Goal: Transaction & Acquisition: Purchase product/service

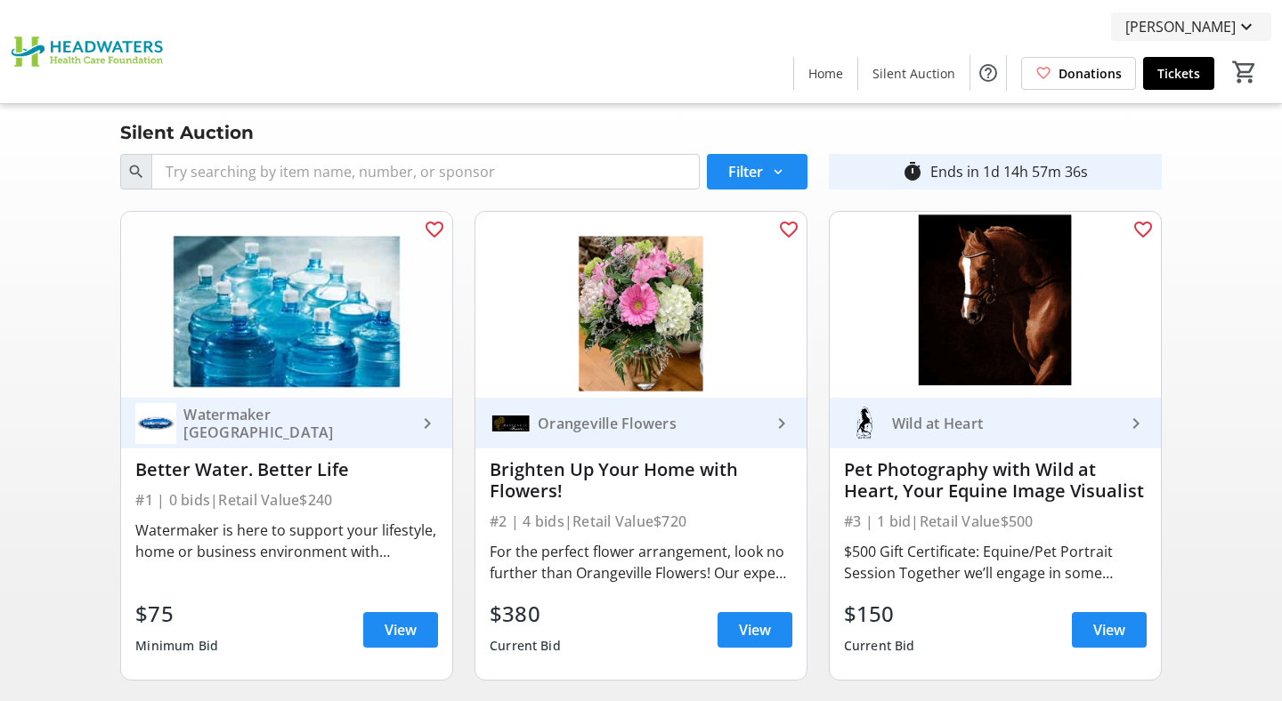
click at [1137, 34] on span "[PERSON_NAME]" at bounding box center [1180, 26] width 110 height 21
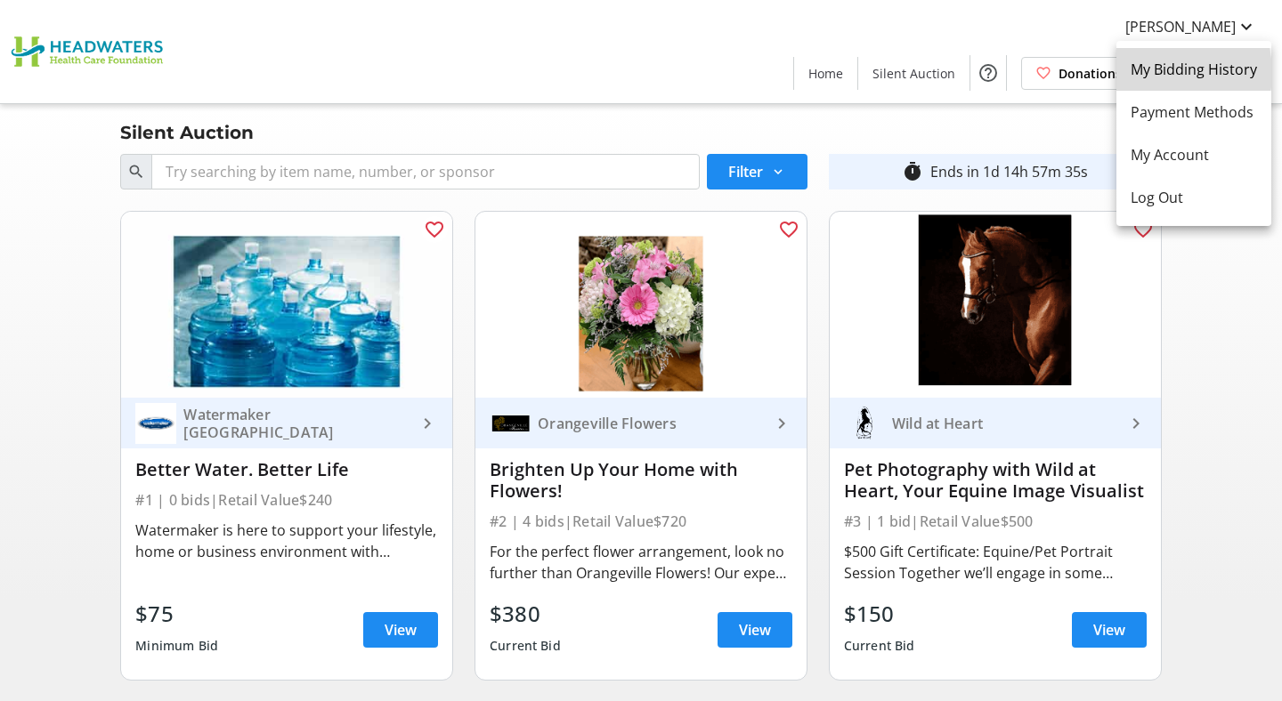
click at [1147, 73] on span "My Bidding History" at bounding box center [1194, 69] width 126 height 21
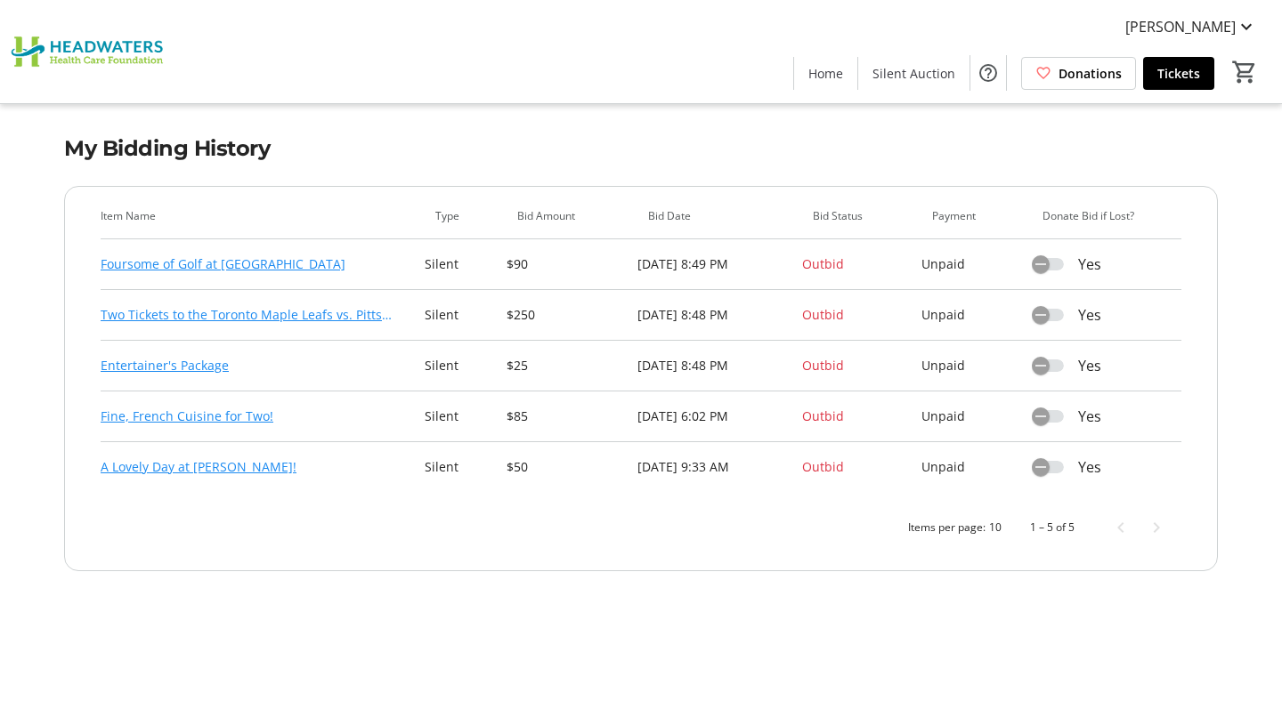
click at [312, 269] on link "Foursome of Golf at [GEOGRAPHIC_DATA]" at bounding box center [223, 264] width 245 height 21
click at [229, 316] on link "Two Tickets to the Toronto Maple Leafs vs. Pittsburgh Penguins [DATE]" at bounding box center [249, 314] width 296 height 21
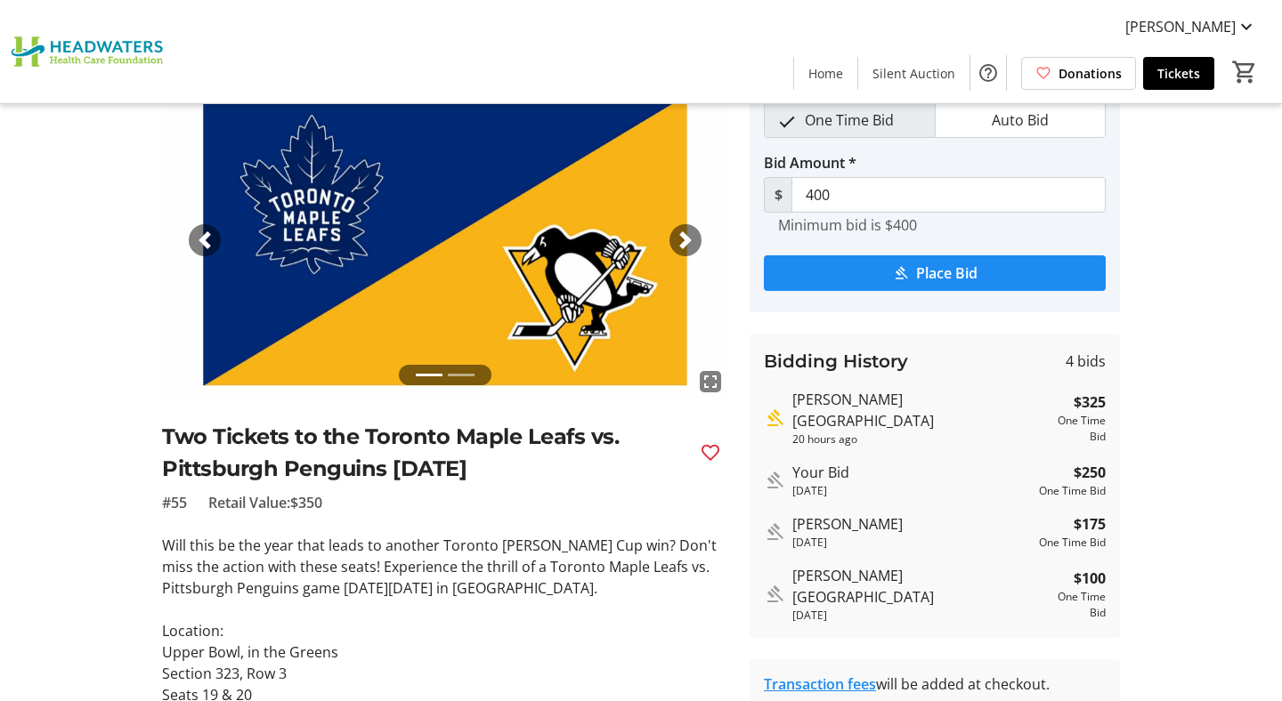
scroll to position [88, 0]
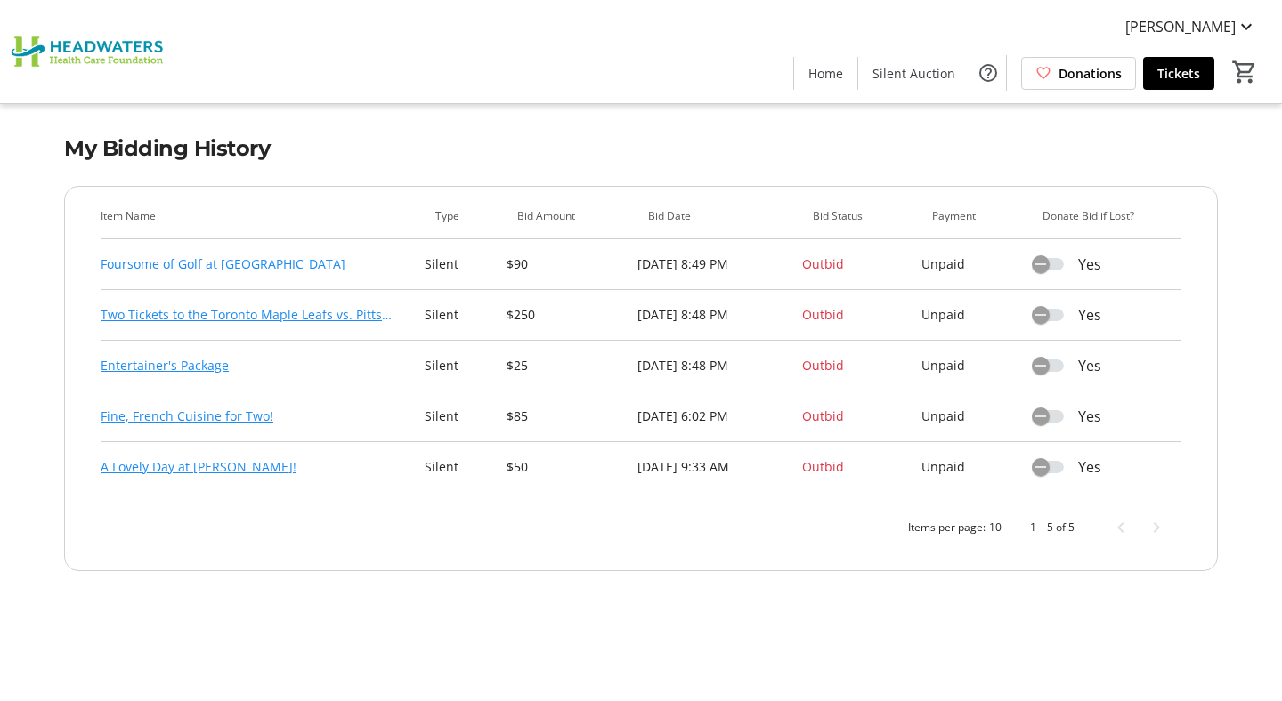
click at [176, 370] on link "Entertainer's Package" at bounding box center [165, 365] width 128 height 21
click at [184, 418] on link "Fine, French Cuisine for Two!" at bounding box center [187, 416] width 173 height 21
click at [195, 471] on link "A Lovely Day at [PERSON_NAME]!" at bounding box center [199, 467] width 196 height 21
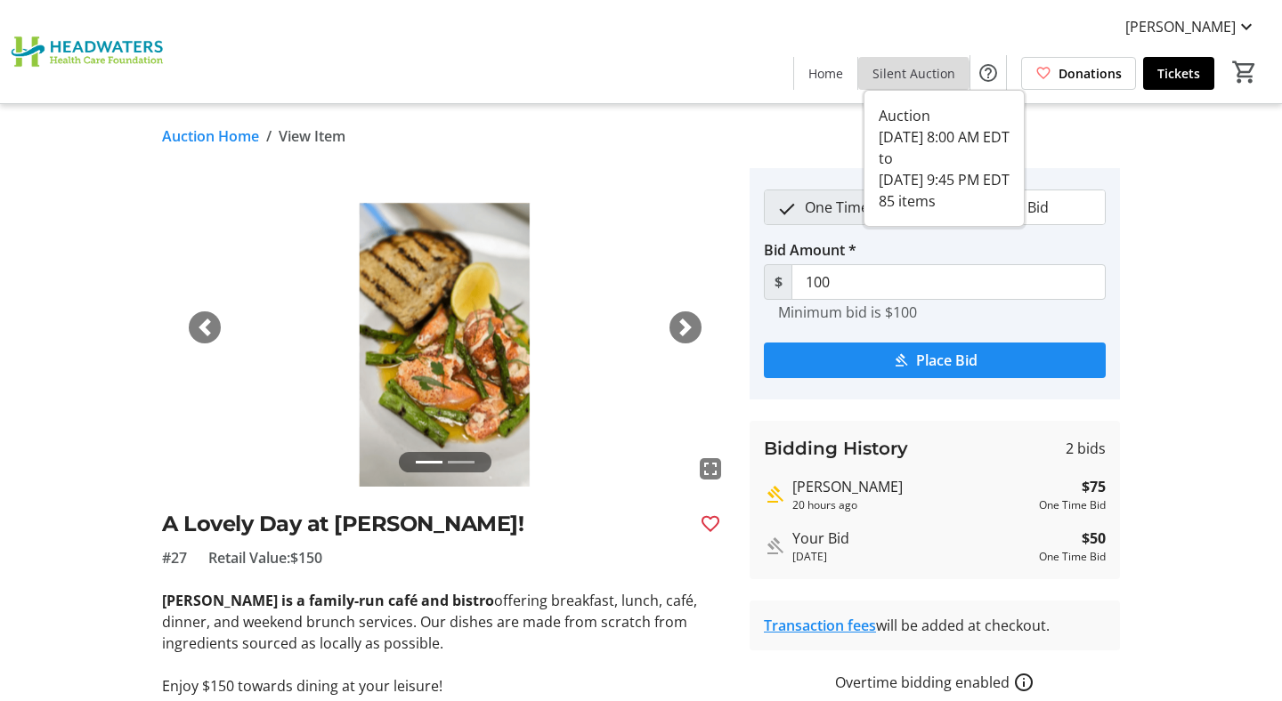
click at [918, 79] on span "Silent Auction" at bounding box center [913, 73] width 83 height 19
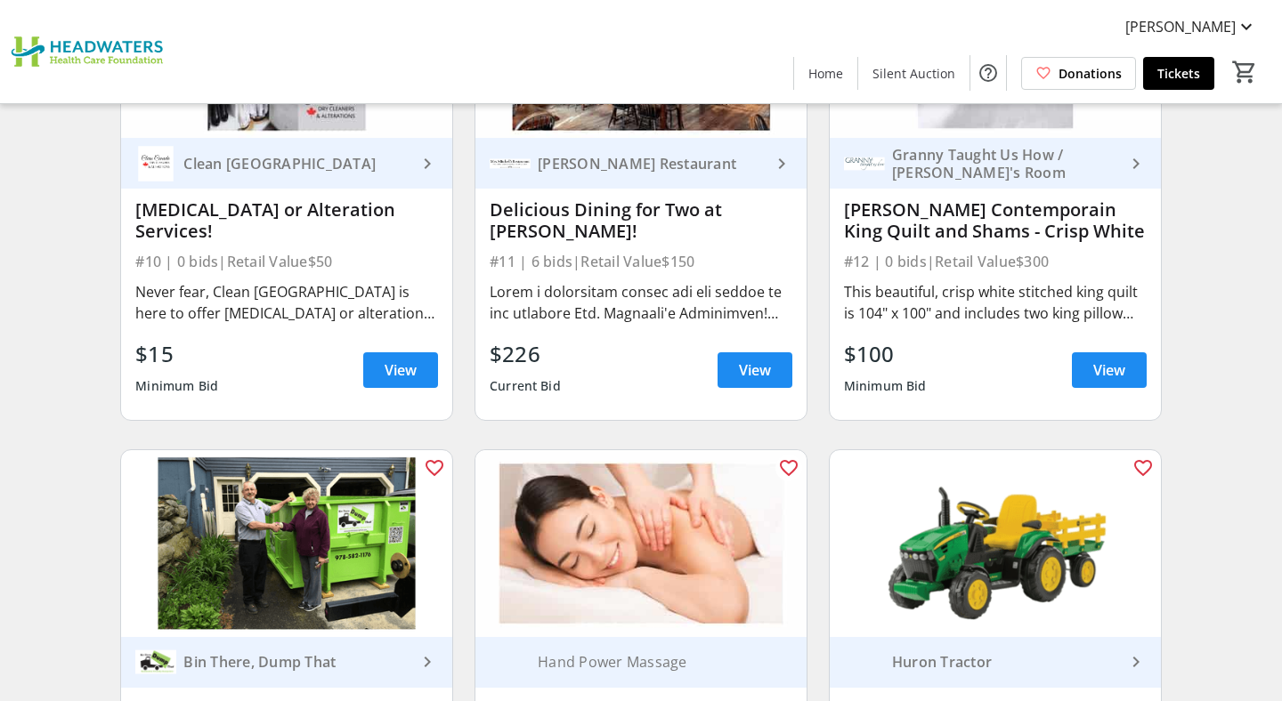
scroll to position [1561, 0]
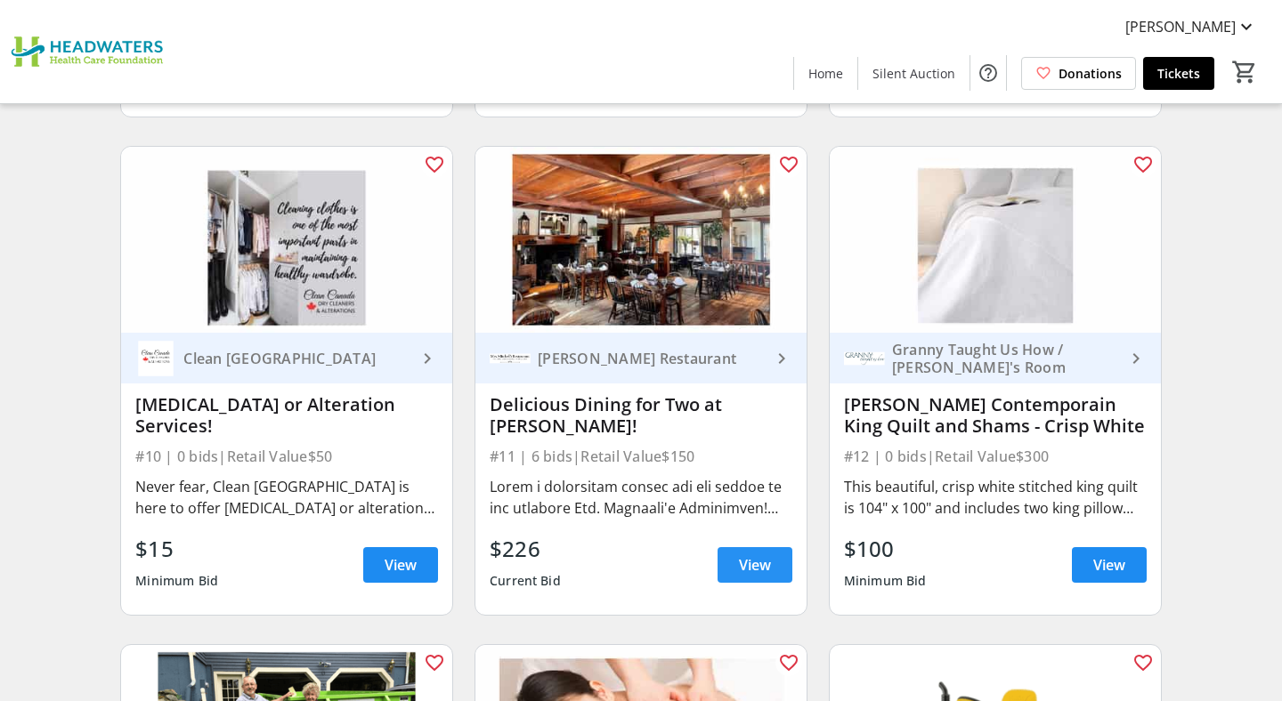
click at [747, 562] on span "View" at bounding box center [755, 565] width 32 height 21
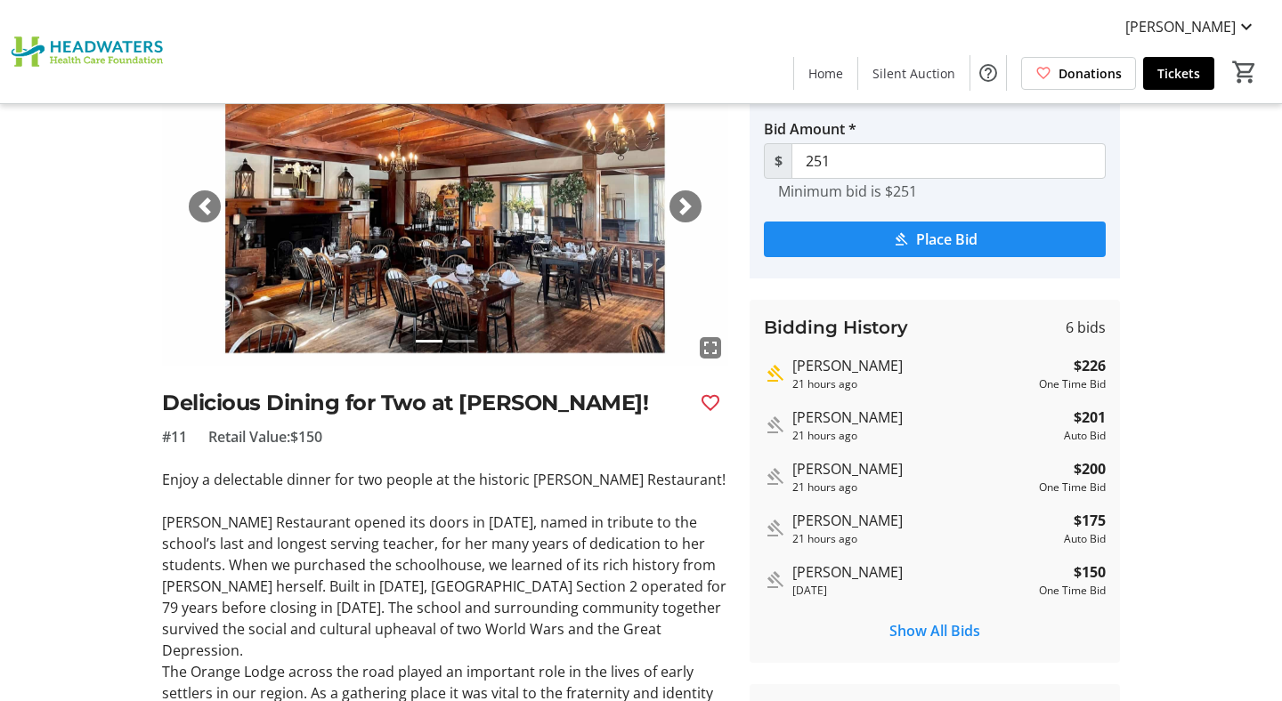
scroll to position [134, 0]
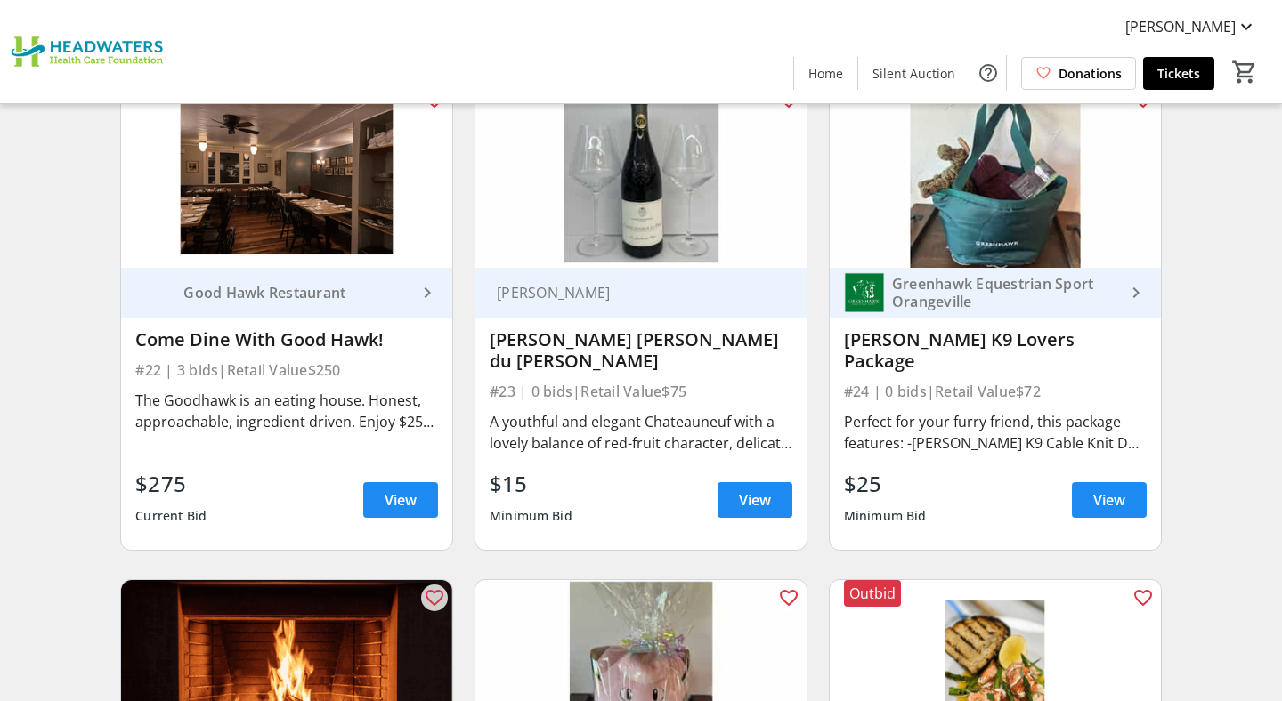
scroll to position [3639, 0]
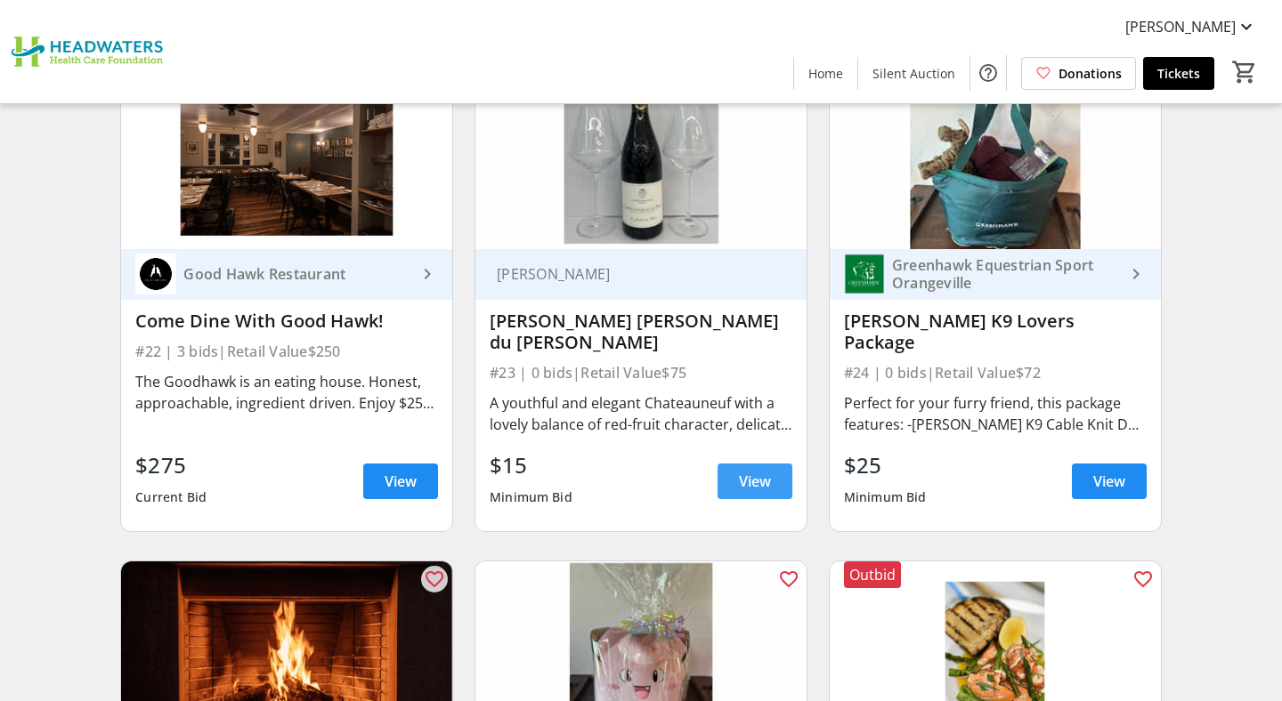
click at [763, 477] on span "View" at bounding box center [755, 481] width 32 height 21
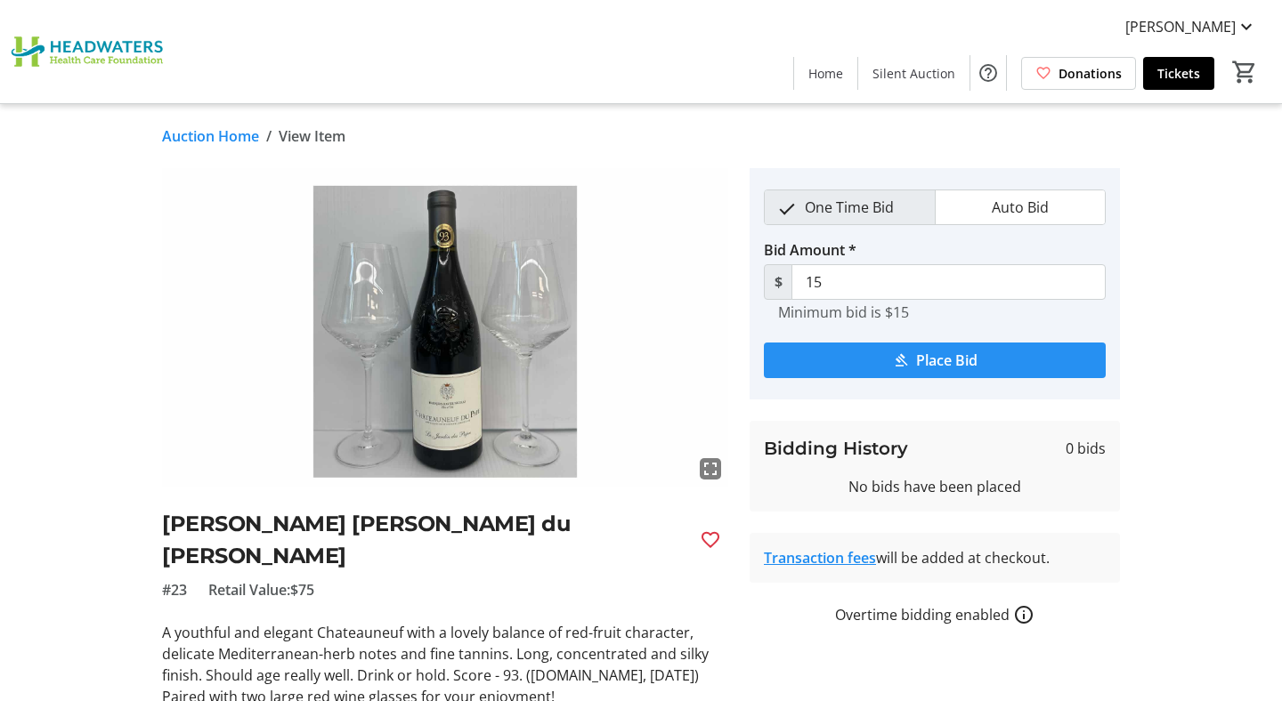
click at [883, 367] on span "submit" at bounding box center [935, 360] width 342 height 43
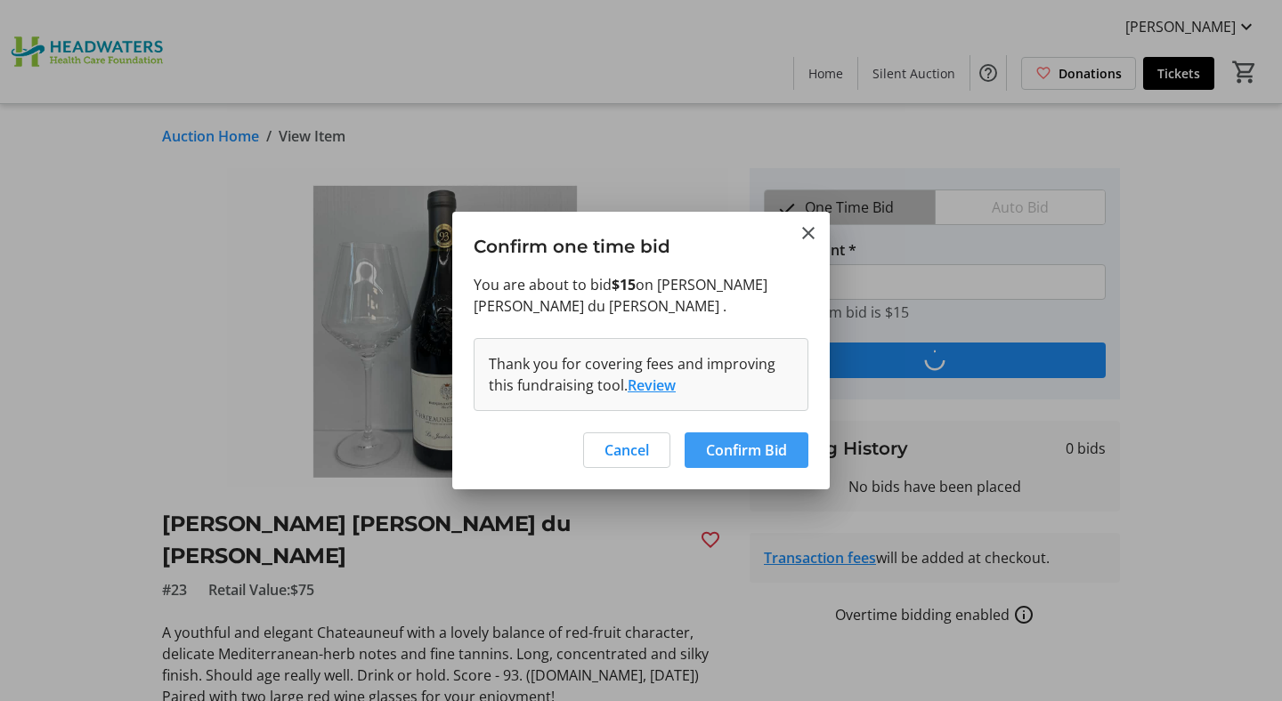
click at [770, 448] on span "Confirm Bid" at bounding box center [746, 450] width 81 height 21
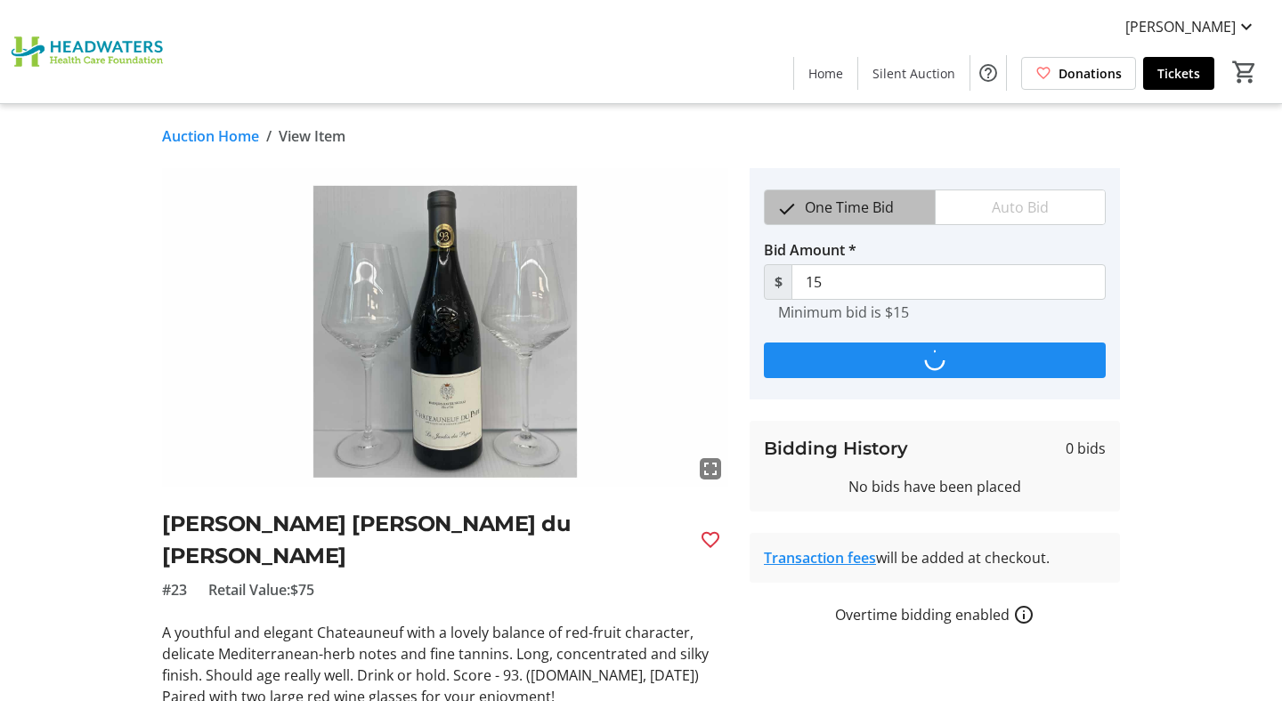
type input "30"
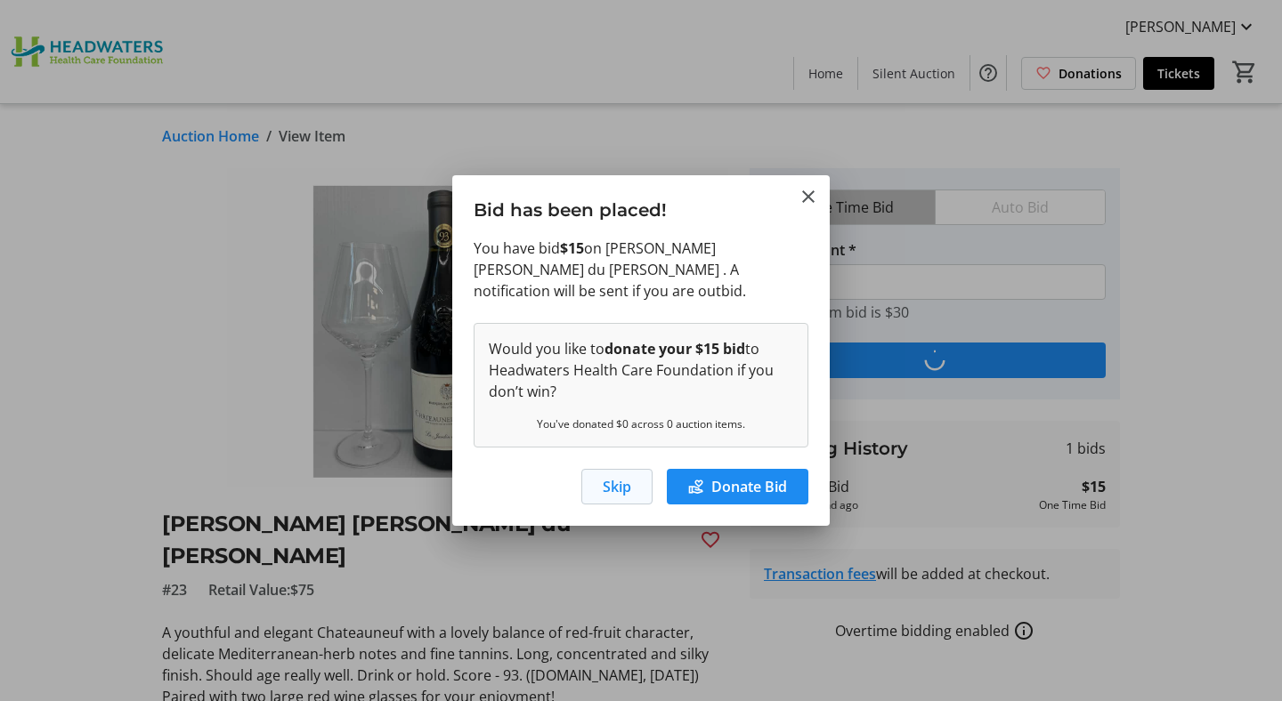
click at [619, 486] on span "Skip" at bounding box center [617, 486] width 28 height 21
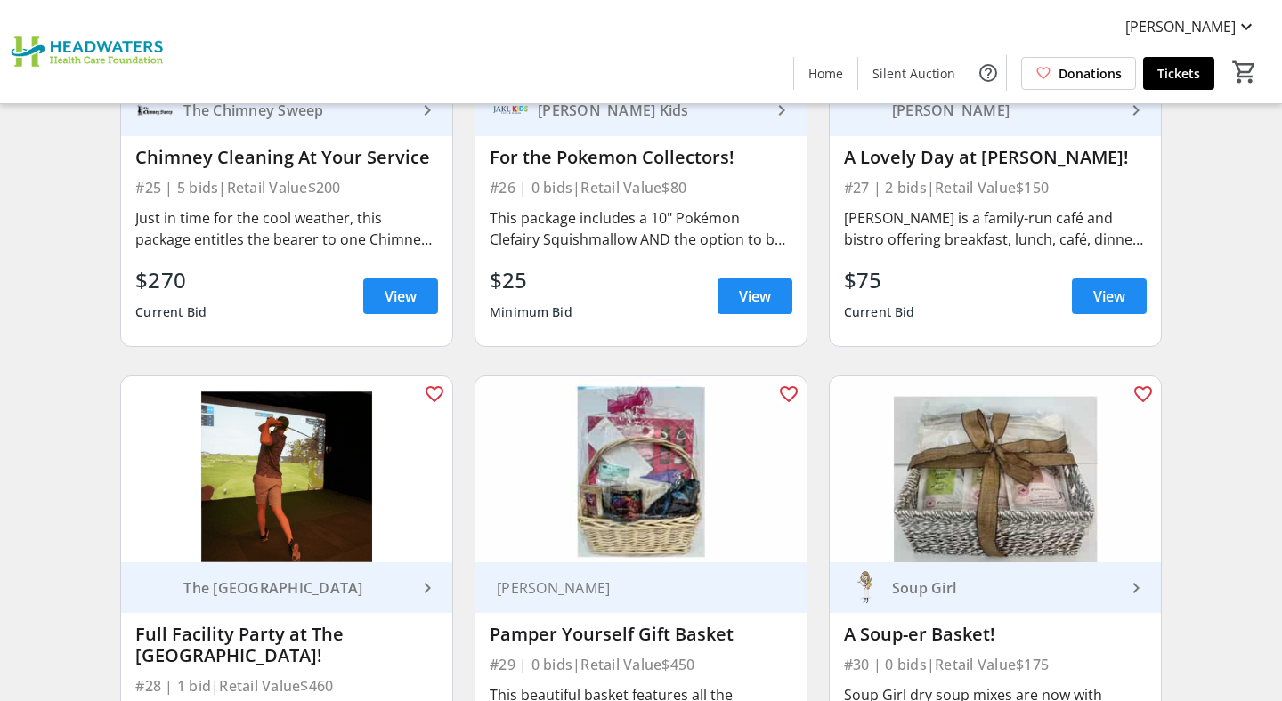
scroll to position [4300, 0]
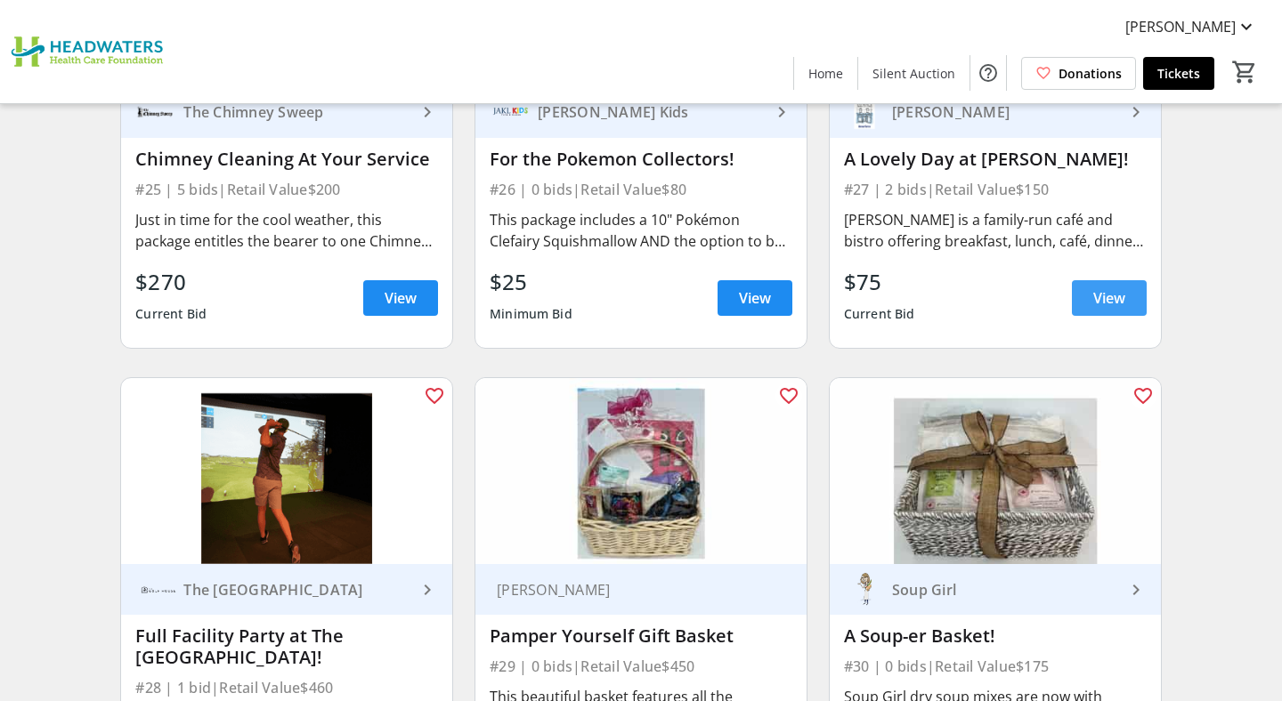
click at [1107, 299] on span "View" at bounding box center [1109, 298] width 32 height 21
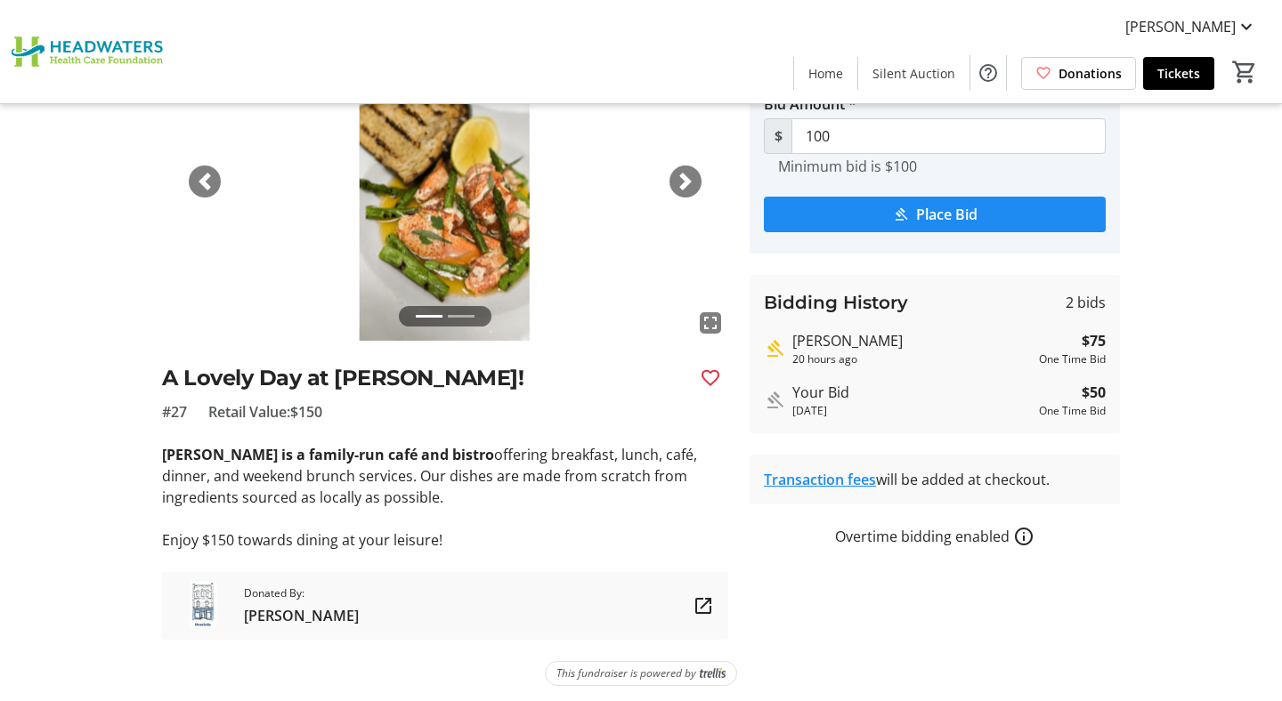
scroll to position [152, 0]
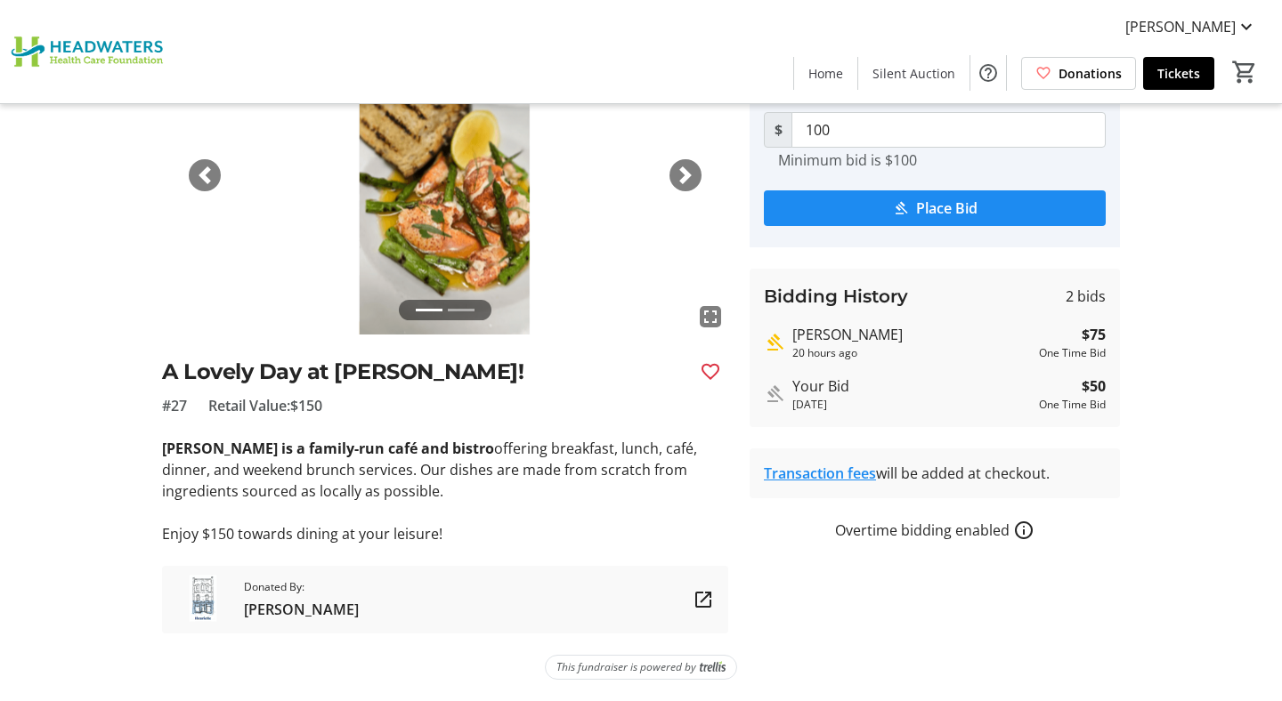
click at [437, 596] on tr-auction-item-sponsor-ui "Donated By: [PERSON_NAME]" at bounding box center [445, 600] width 566 height 68
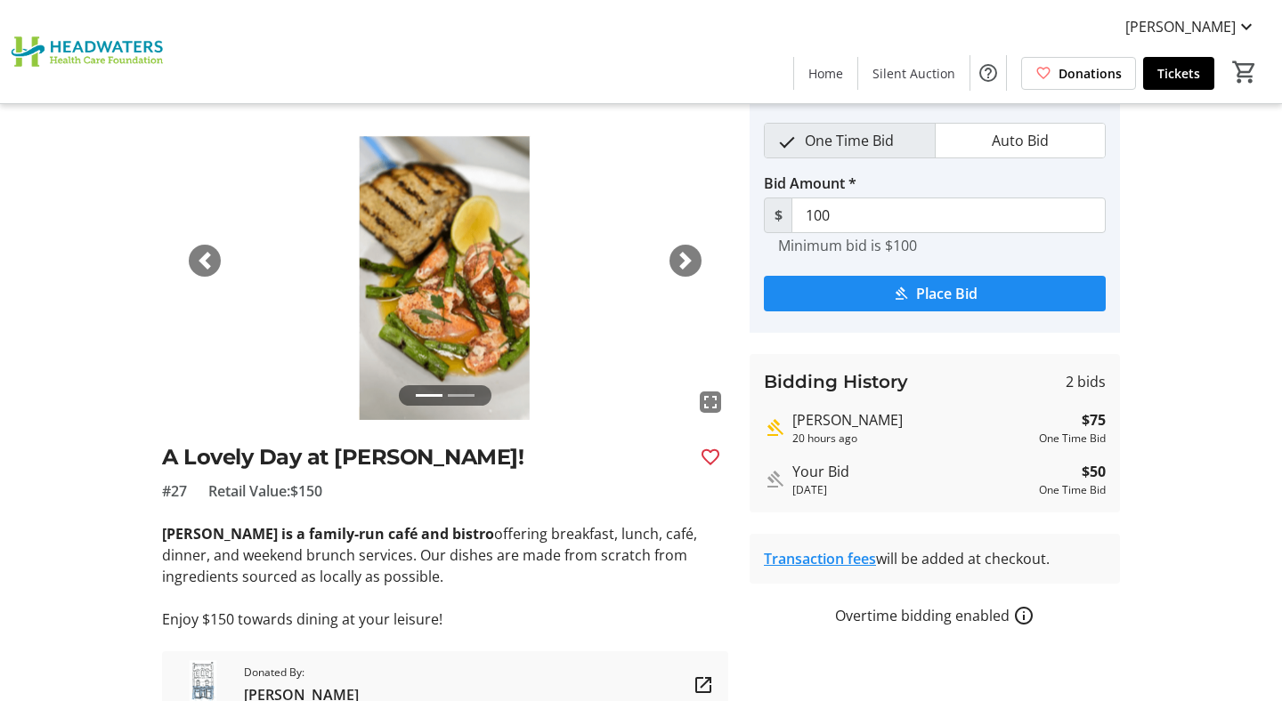
scroll to position [0, 0]
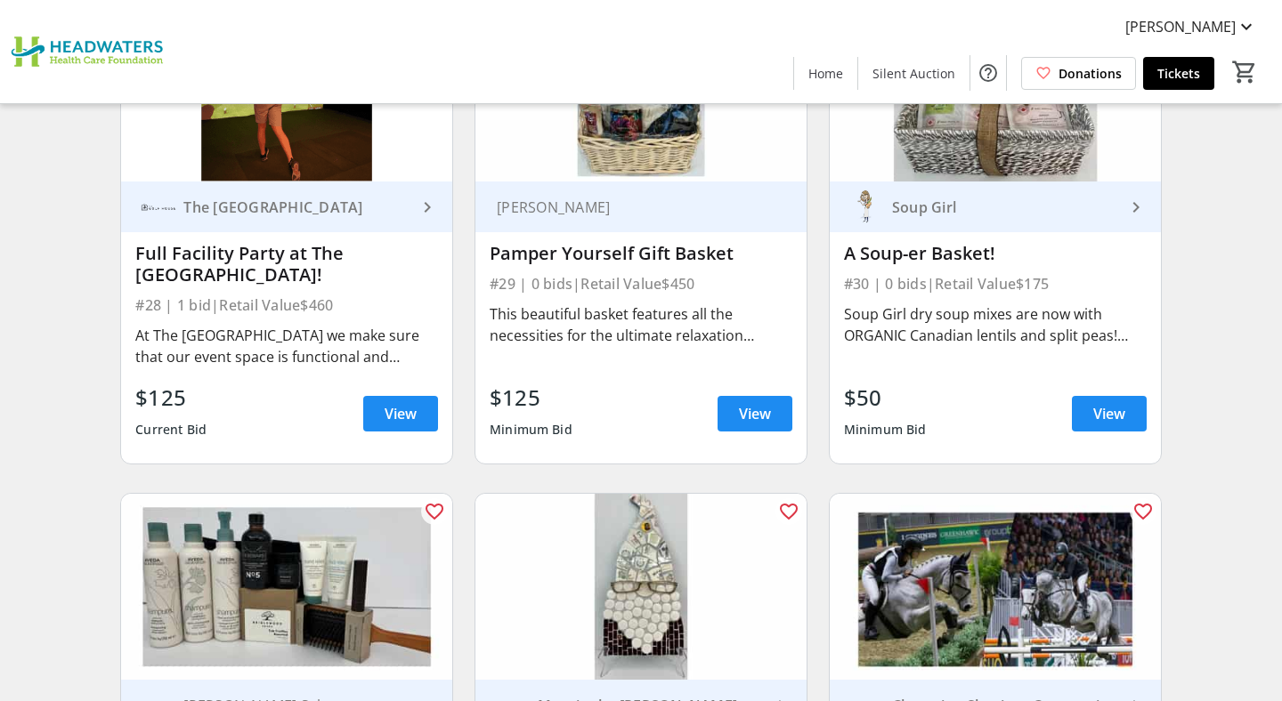
scroll to position [4717, 0]
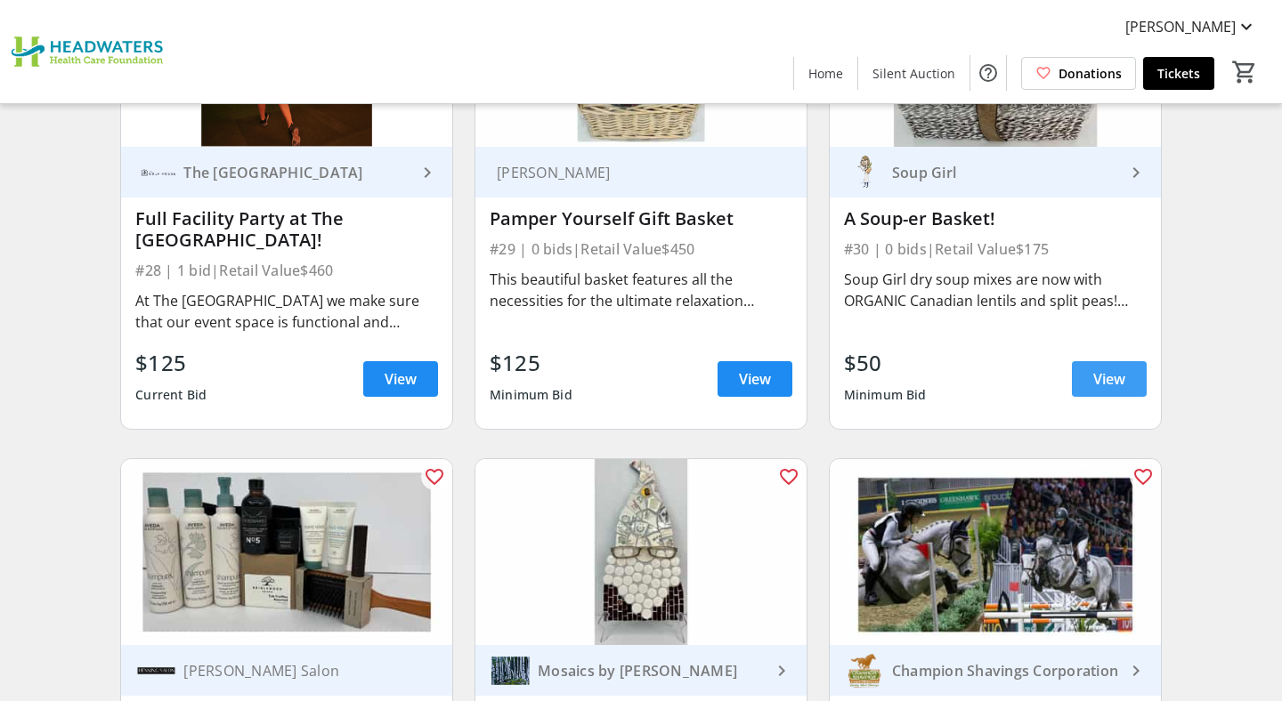
click at [1114, 377] on span "View" at bounding box center [1109, 379] width 32 height 21
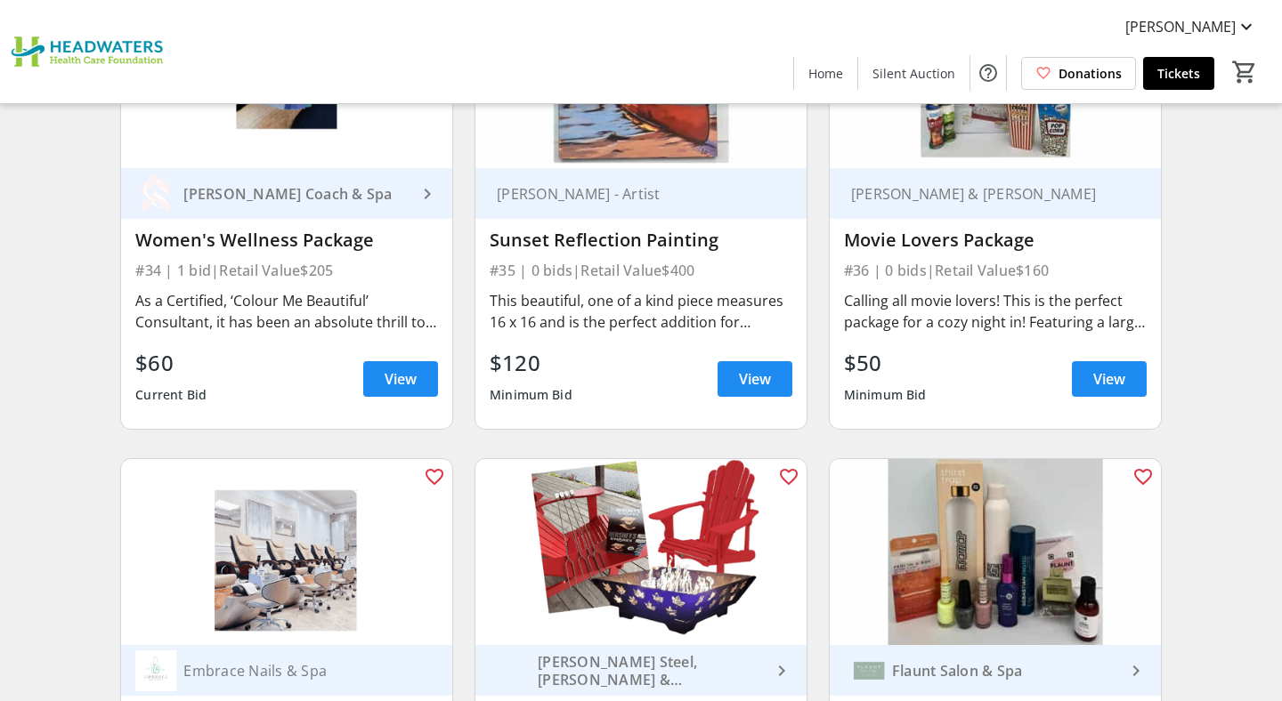
scroll to position [5735, 0]
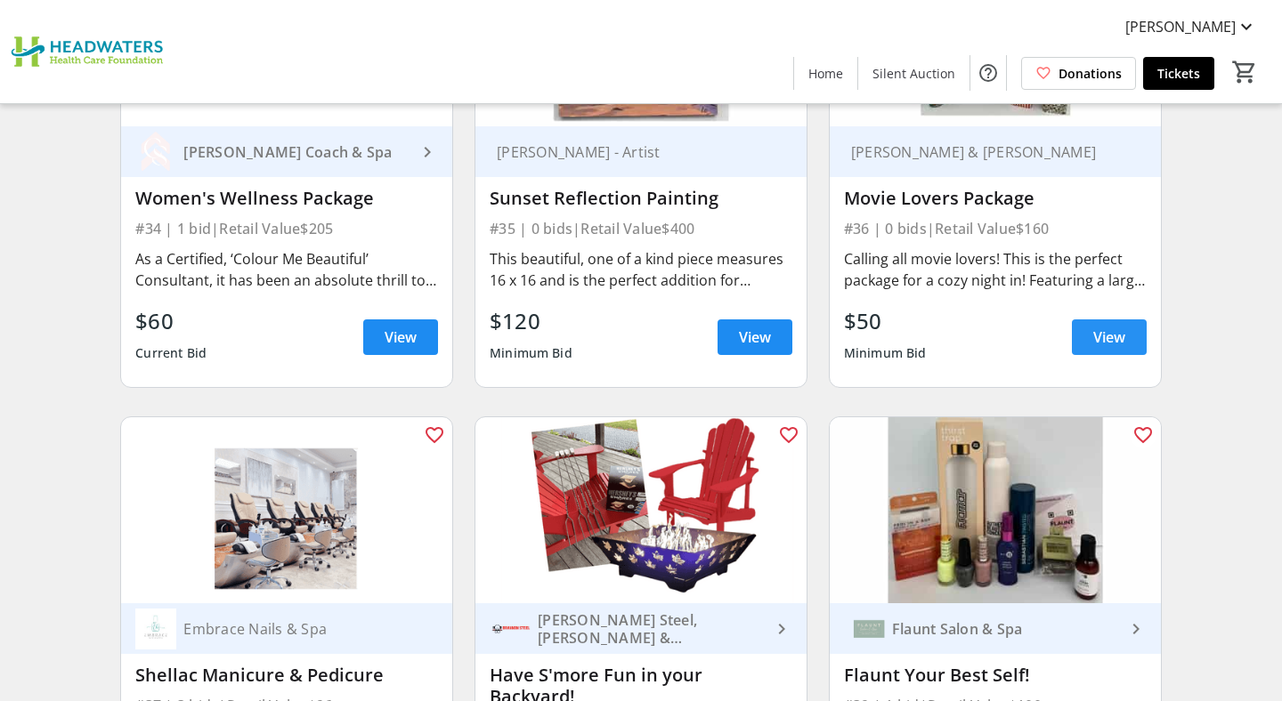
click at [1088, 331] on span at bounding box center [1109, 337] width 75 height 43
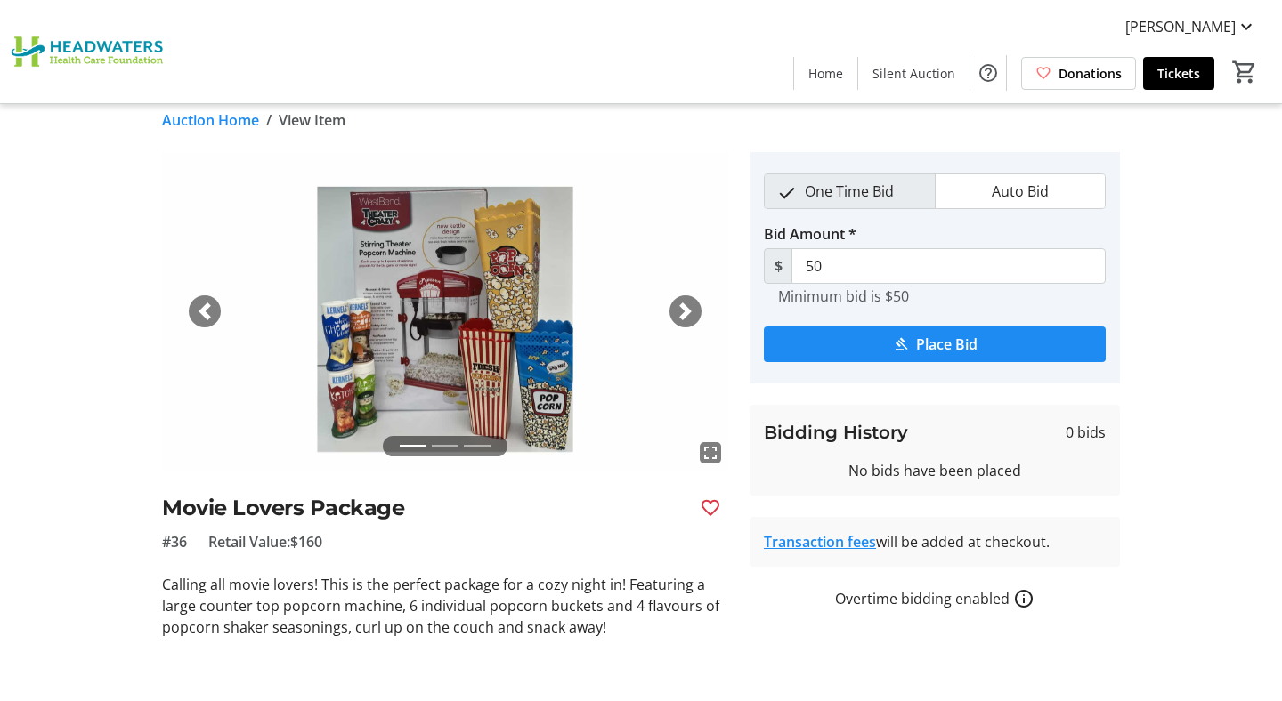
scroll to position [24, 0]
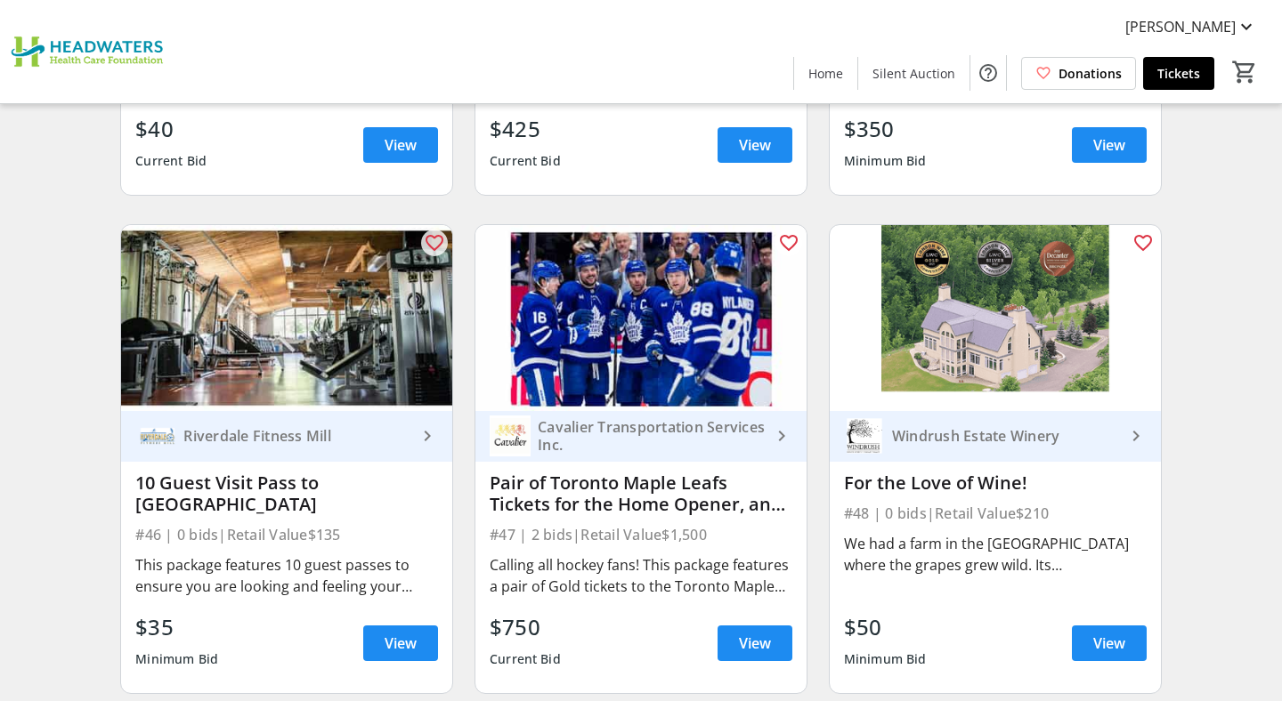
scroll to position [7424, 0]
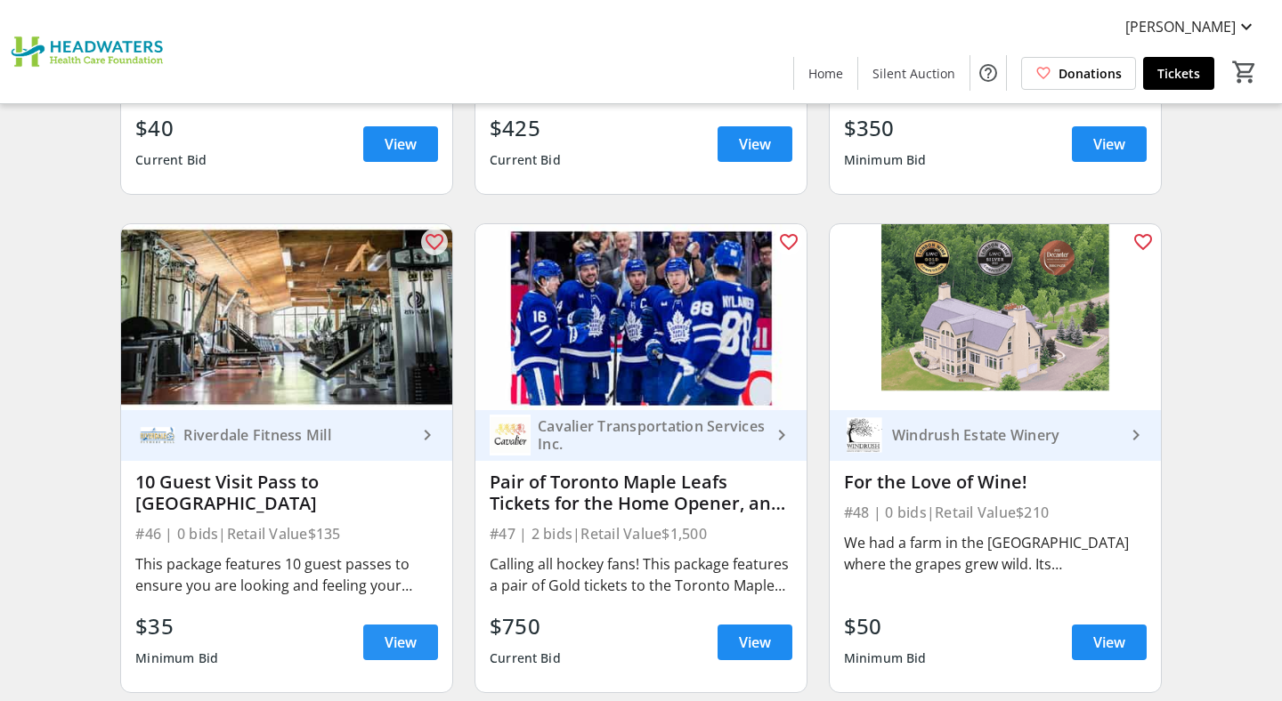
click at [396, 632] on span "View" at bounding box center [401, 642] width 32 height 21
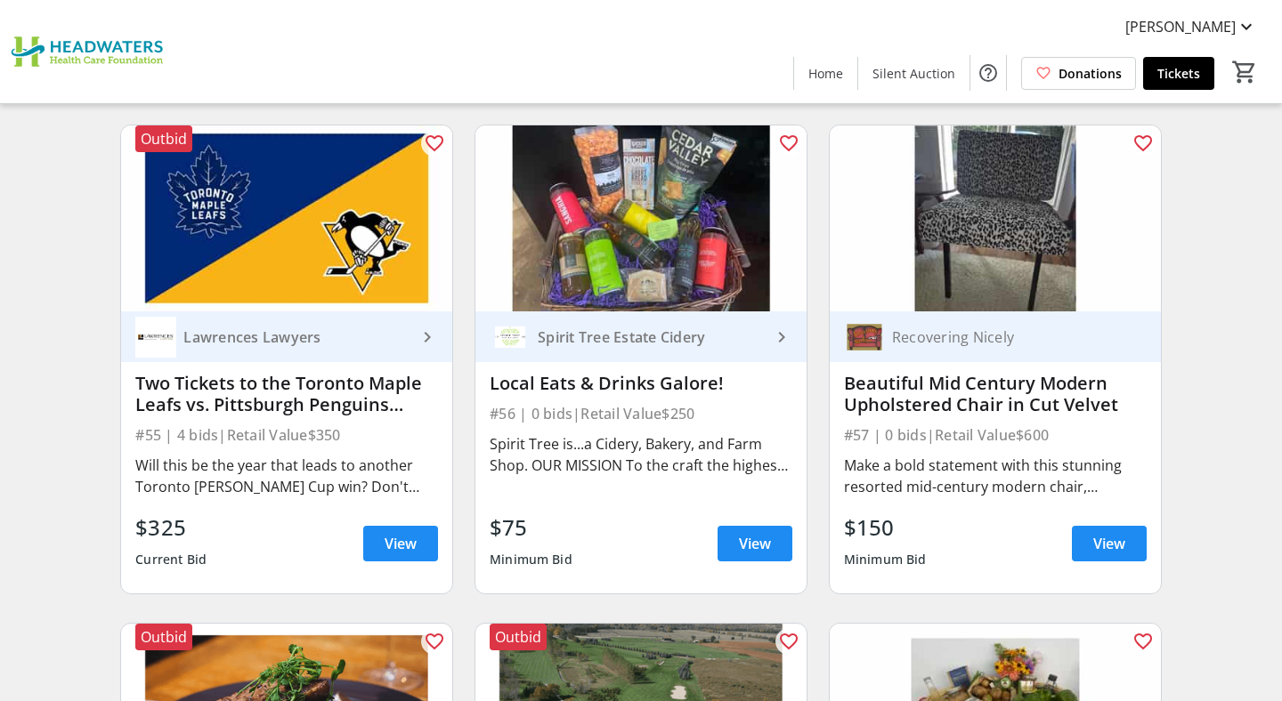
scroll to position [9008, 0]
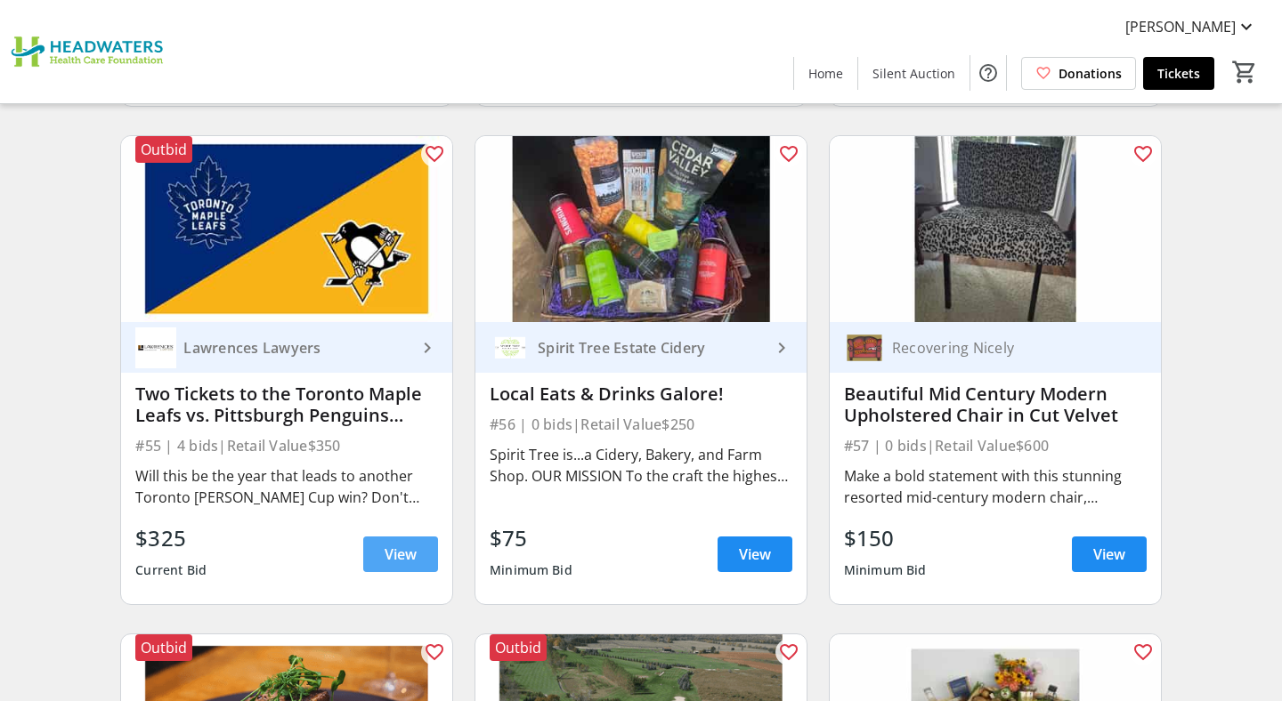
click at [385, 544] on span "View" at bounding box center [401, 554] width 32 height 21
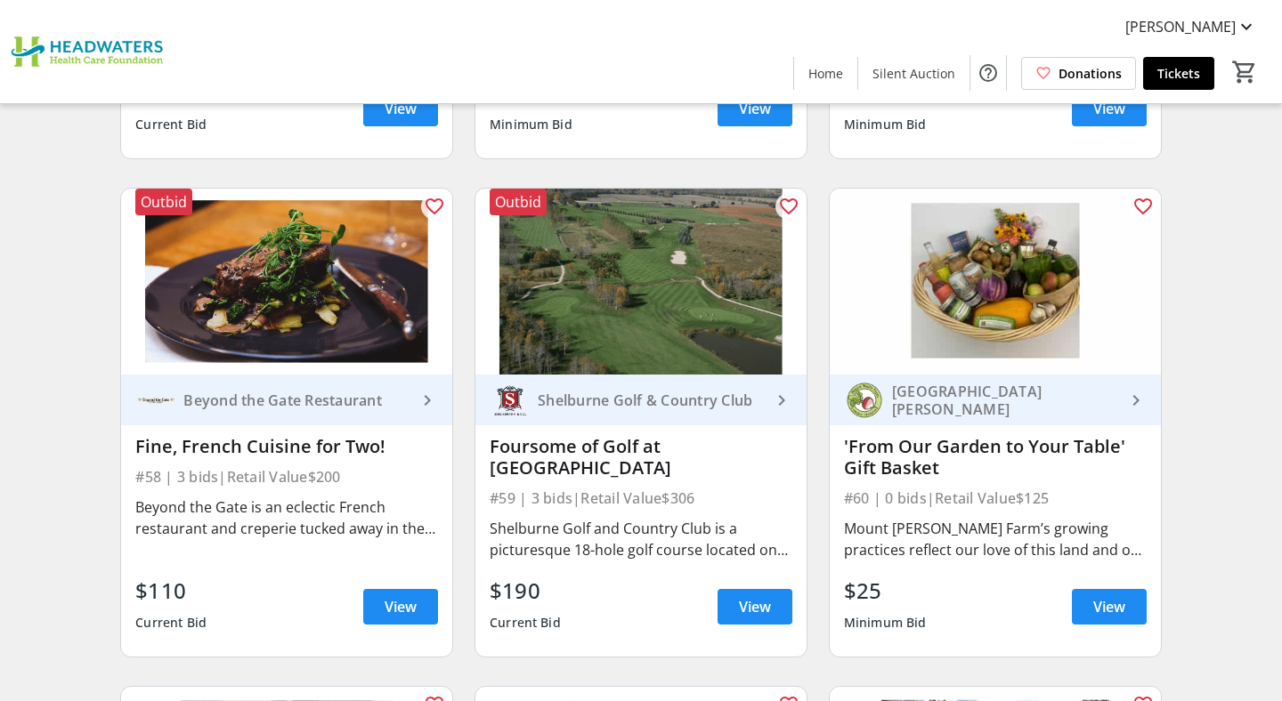
scroll to position [9465, 0]
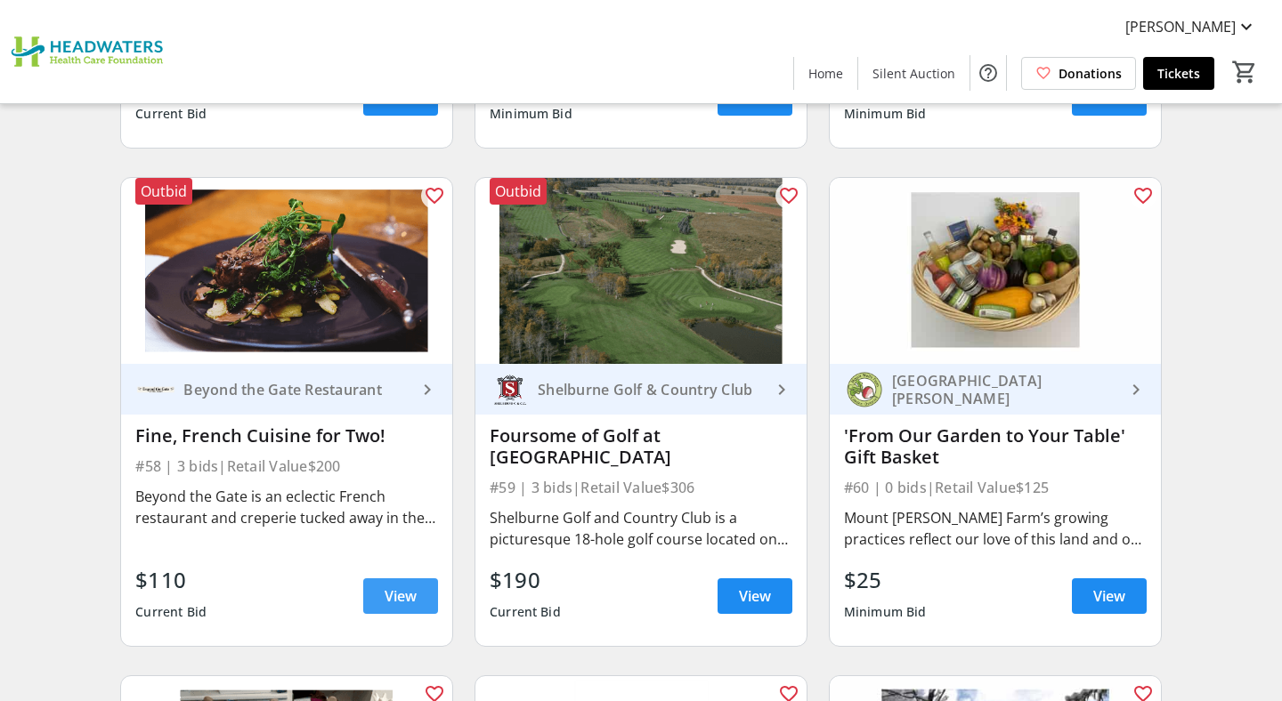
click at [410, 575] on span at bounding box center [400, 596] width 75 height 43
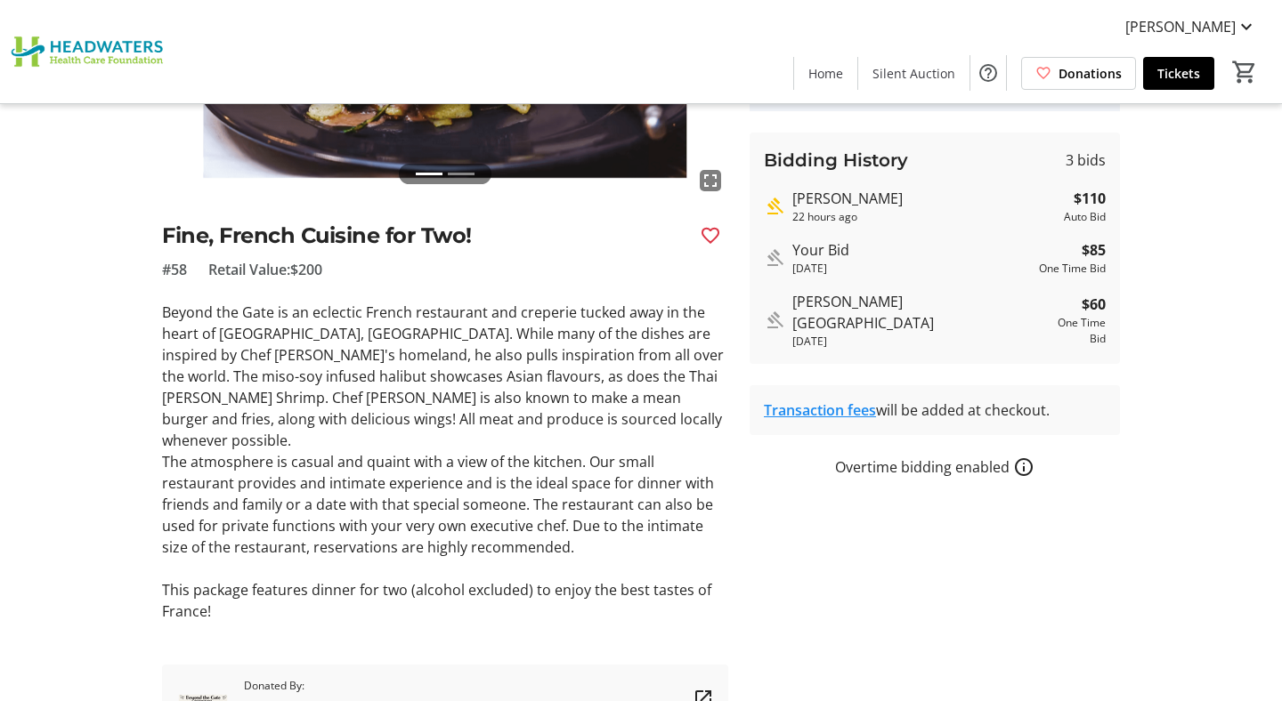
scroll to position [366, 0]
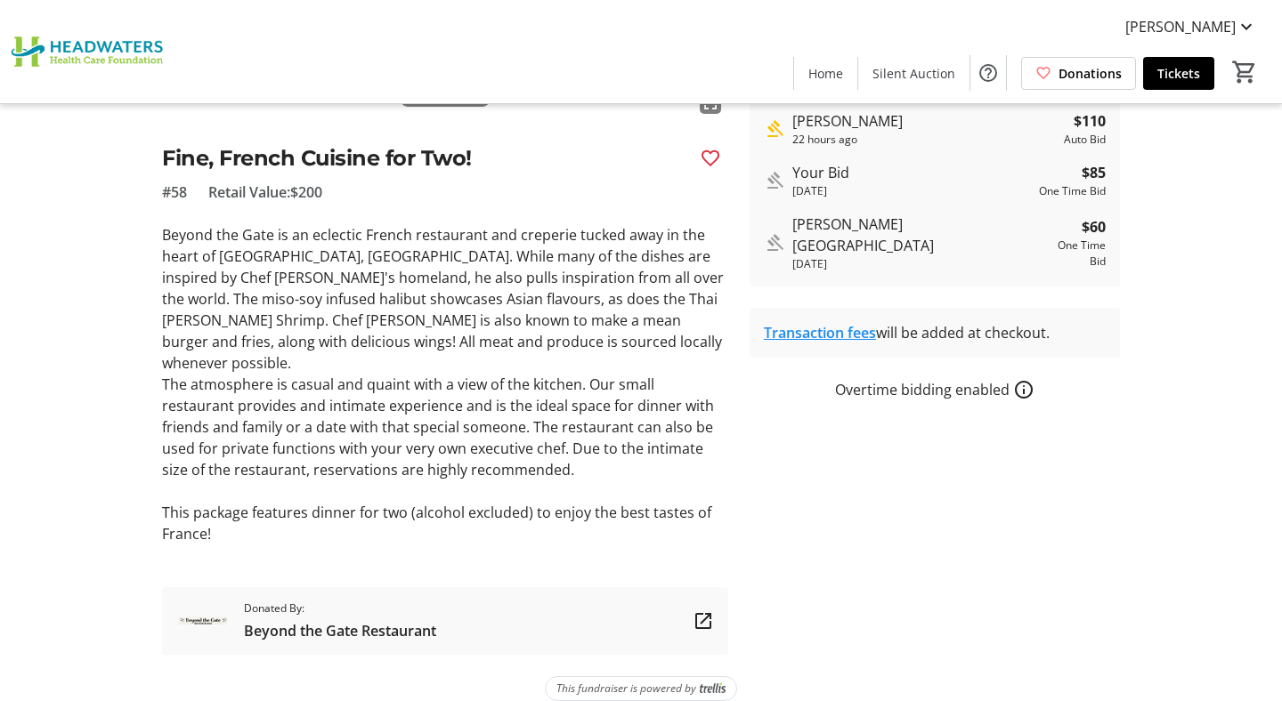
click at [409, 588] on tr-auction-item-sponsor-ui "Donated By: Beyond the Gate Restaurant" at bounding box center [445, 622] width 566 height 68
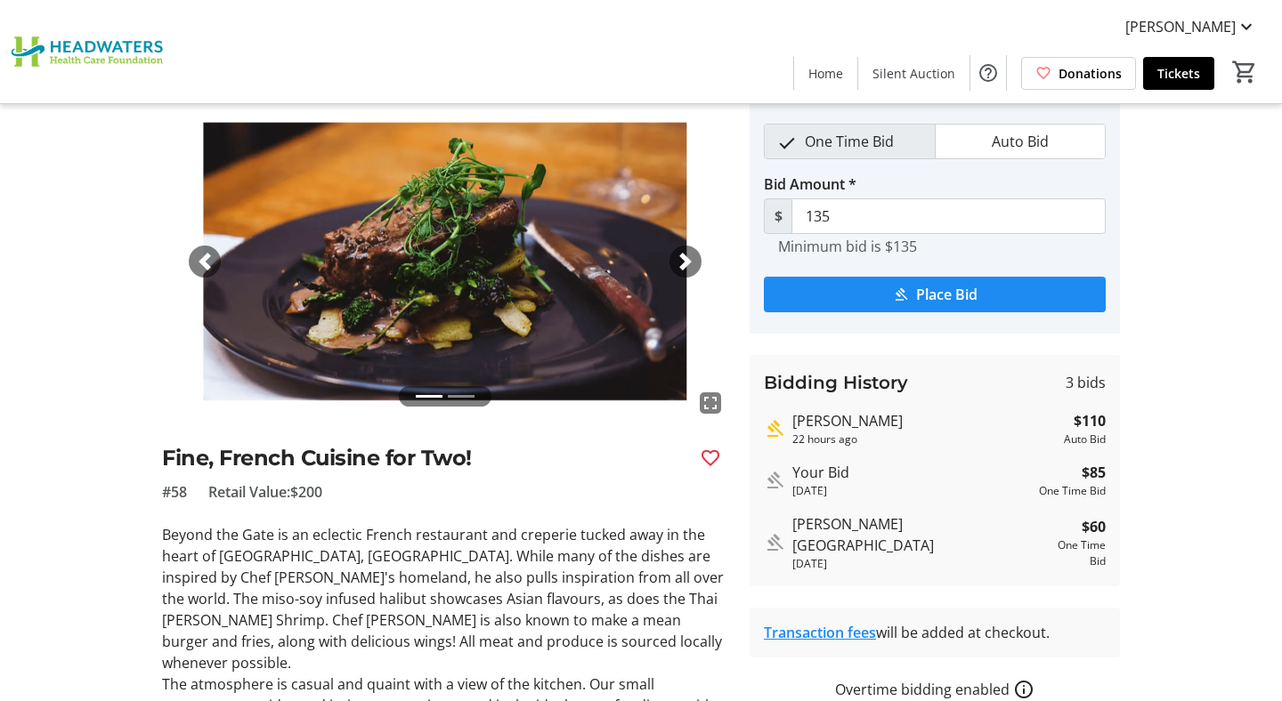
scroll to position [0, 0]
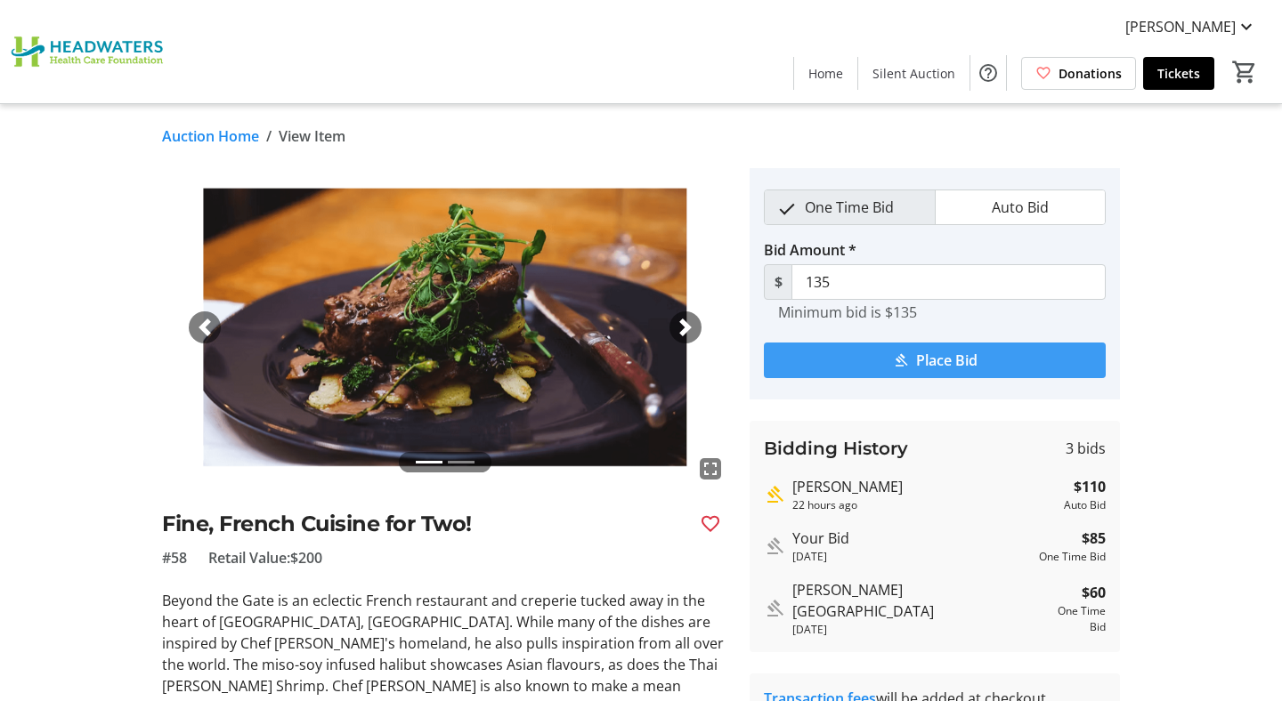
click at [871, 365] on span "submit" at bounding box center [935, 360] width 342 height 43
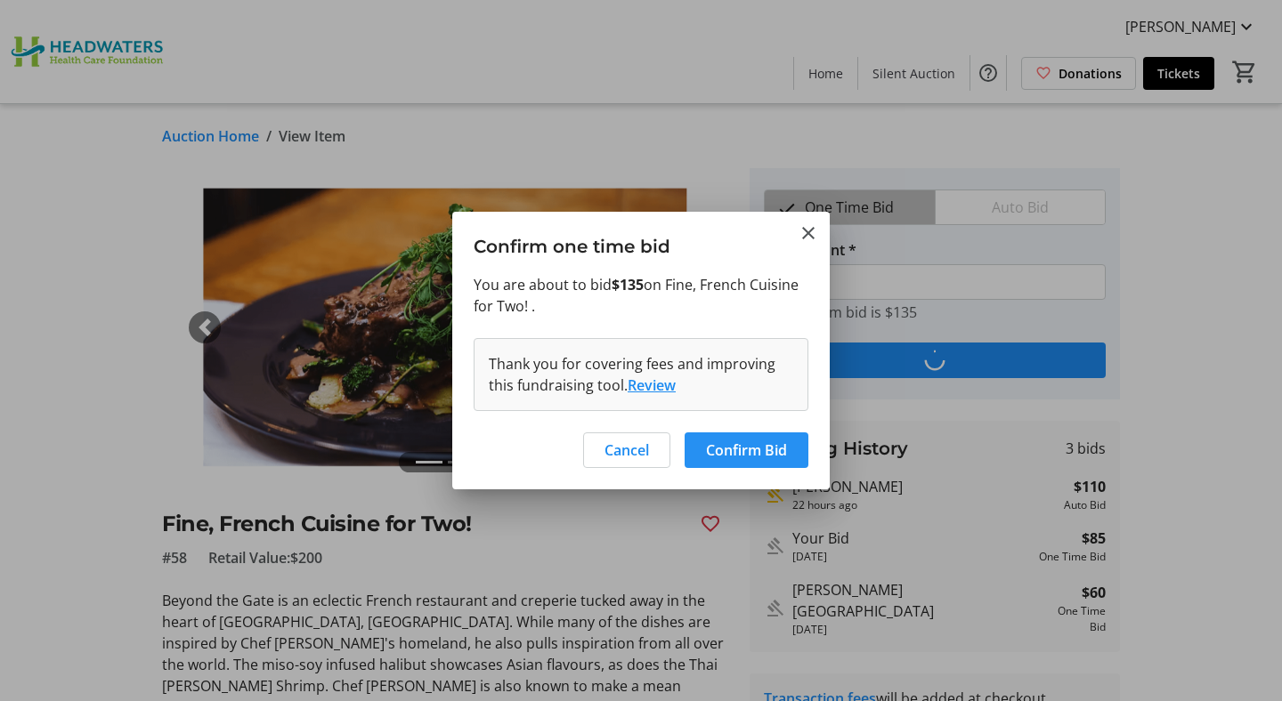
click at [747, 457] on span "Confirm Bid" at bounding box center [746, 450] width 81 height 21
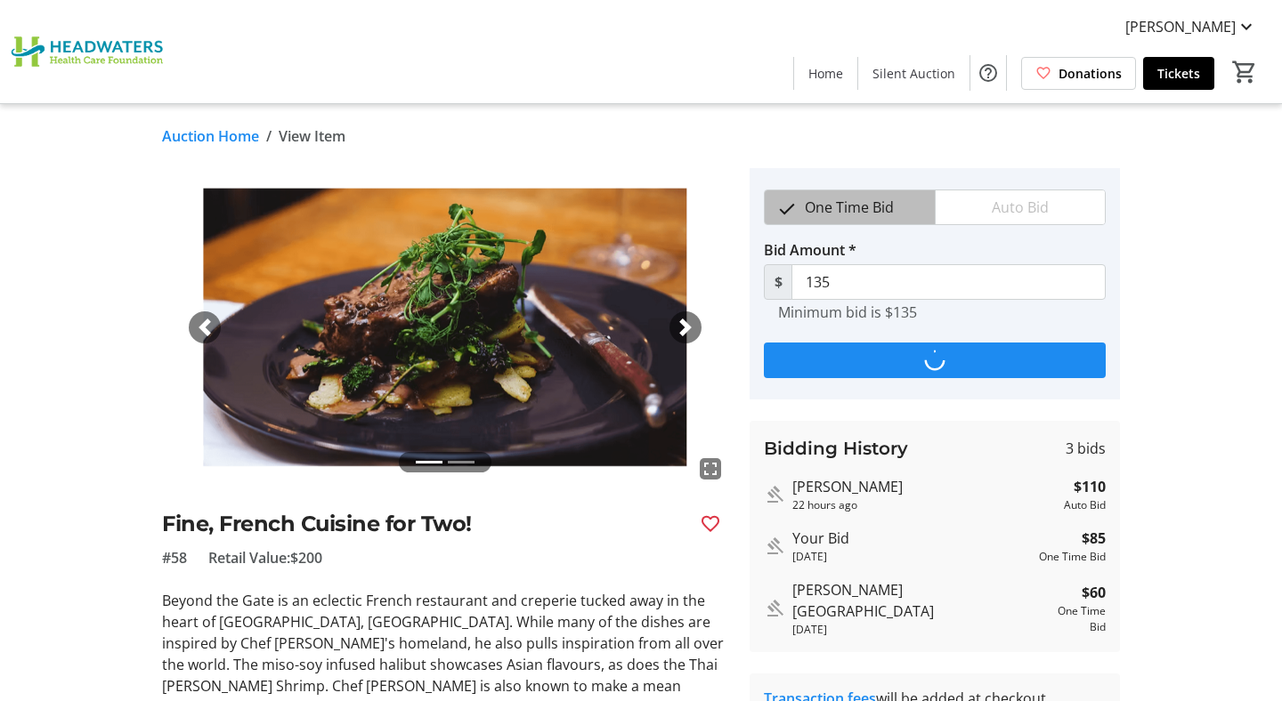
type input "175"
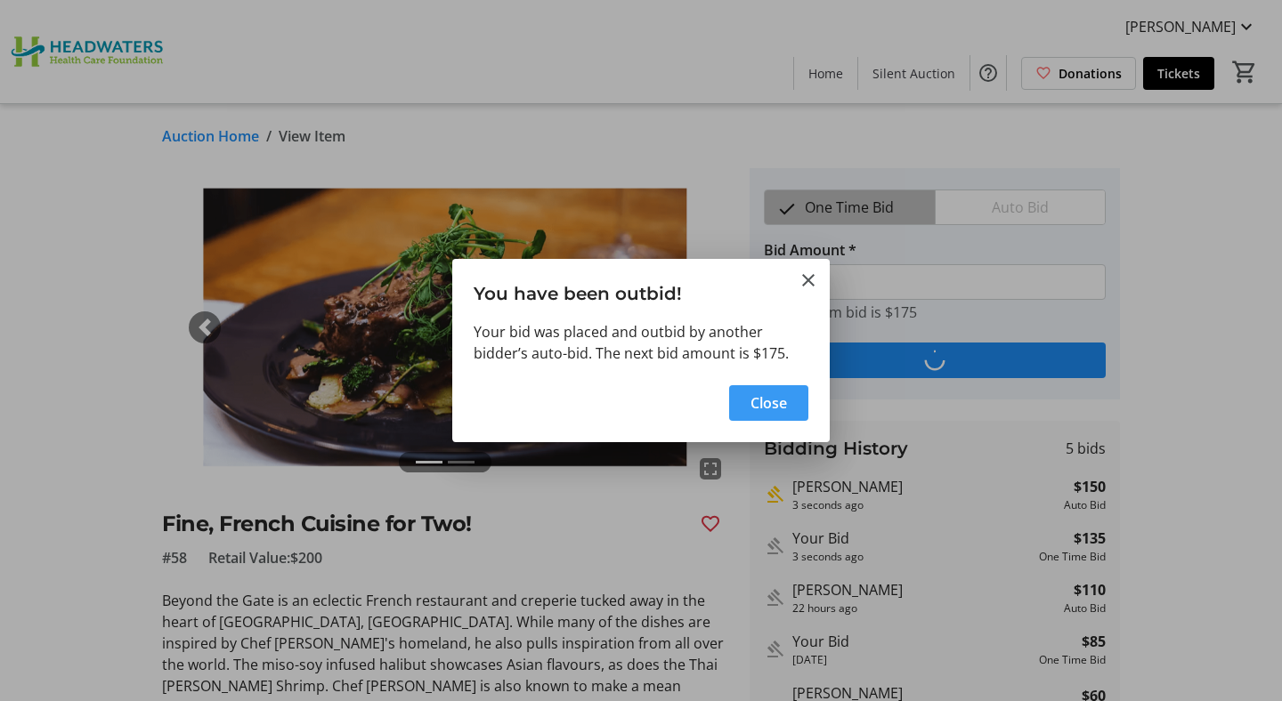
click at [769, 401] on span "Close" at bounding box center [768, 403] width 36 height 21
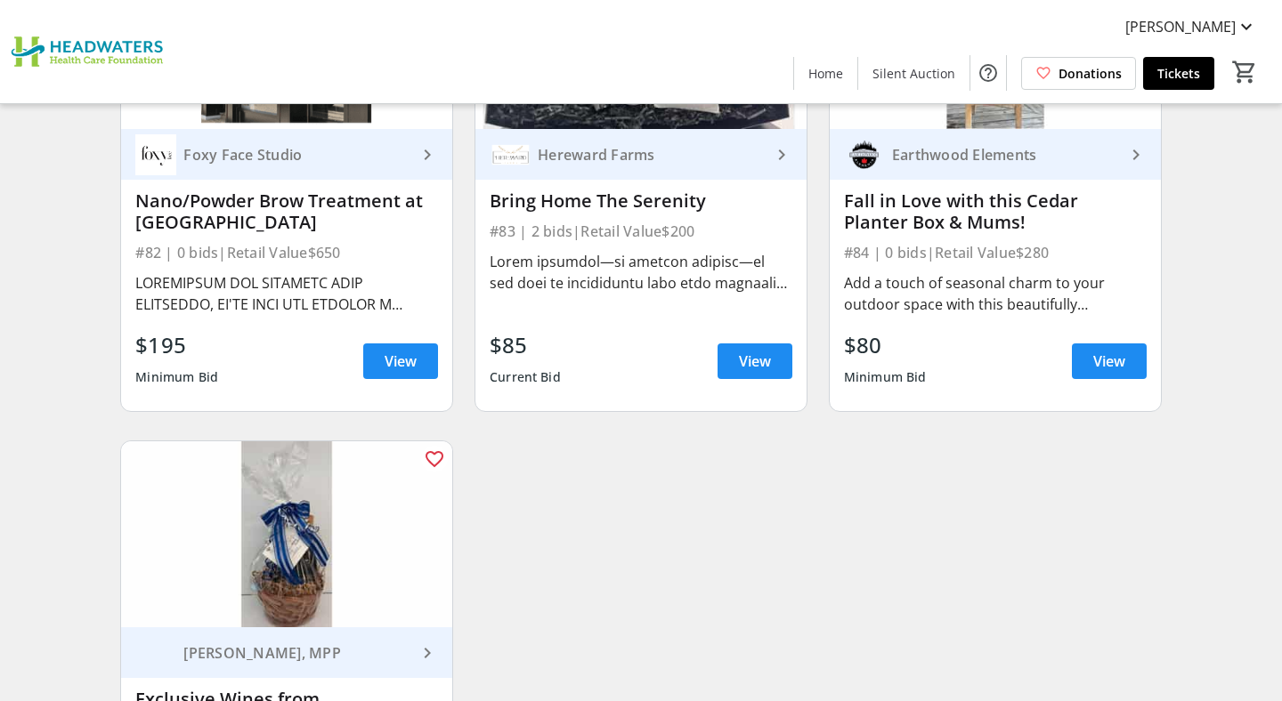
scroll to position [13650, 0]
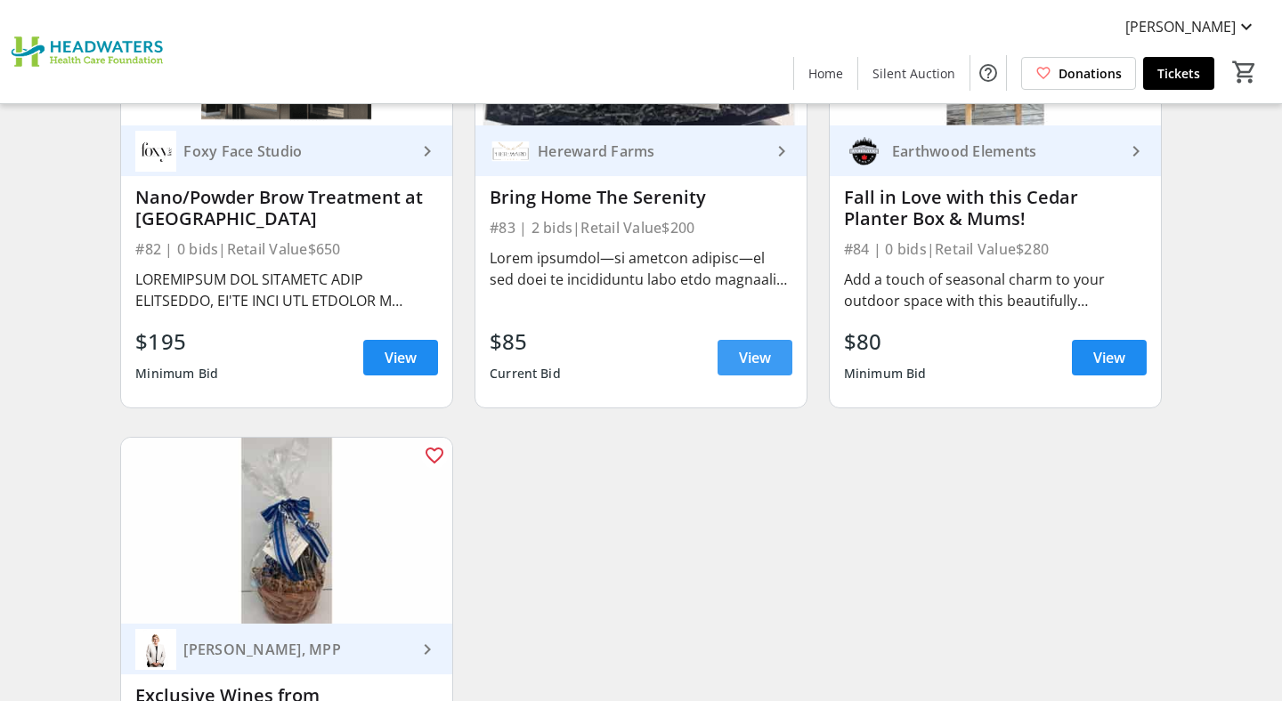
click at [753, 347] on span "View" at bounding box center [755, 357] width 32 height 21
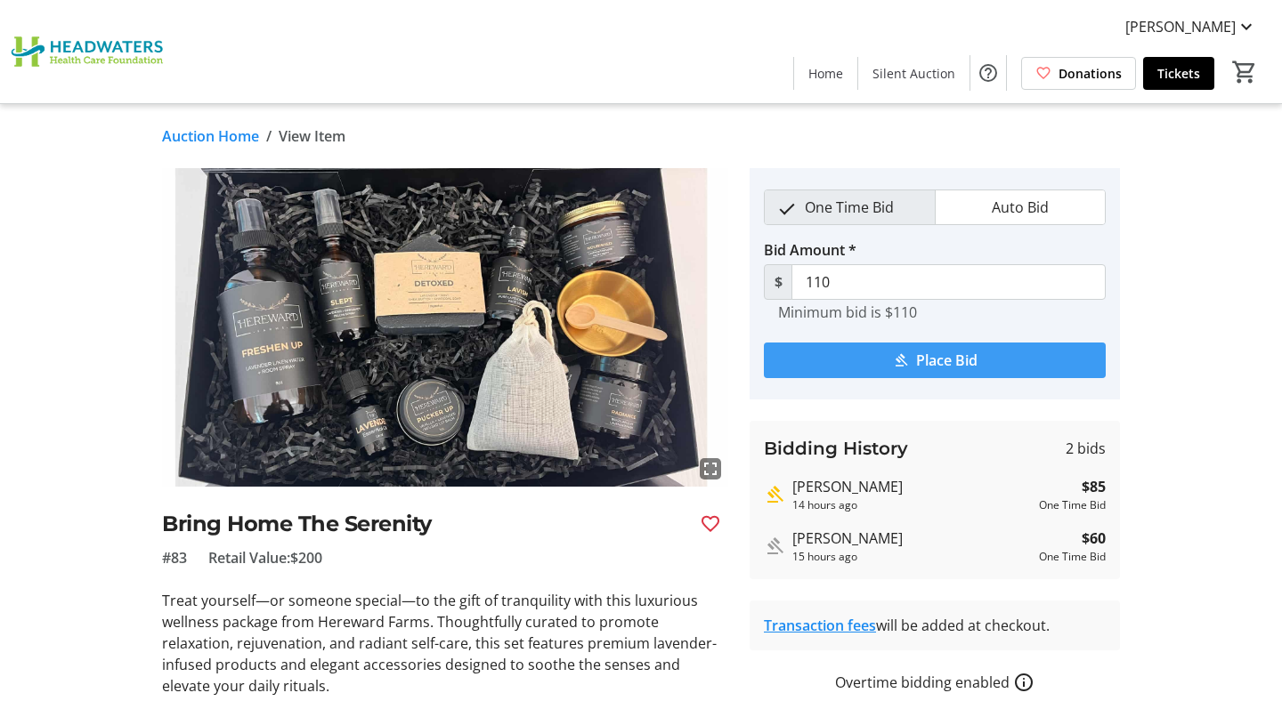
click at [896, 355] on mat-icon "submit" at bounding box center [901, 361] width 16 height 16
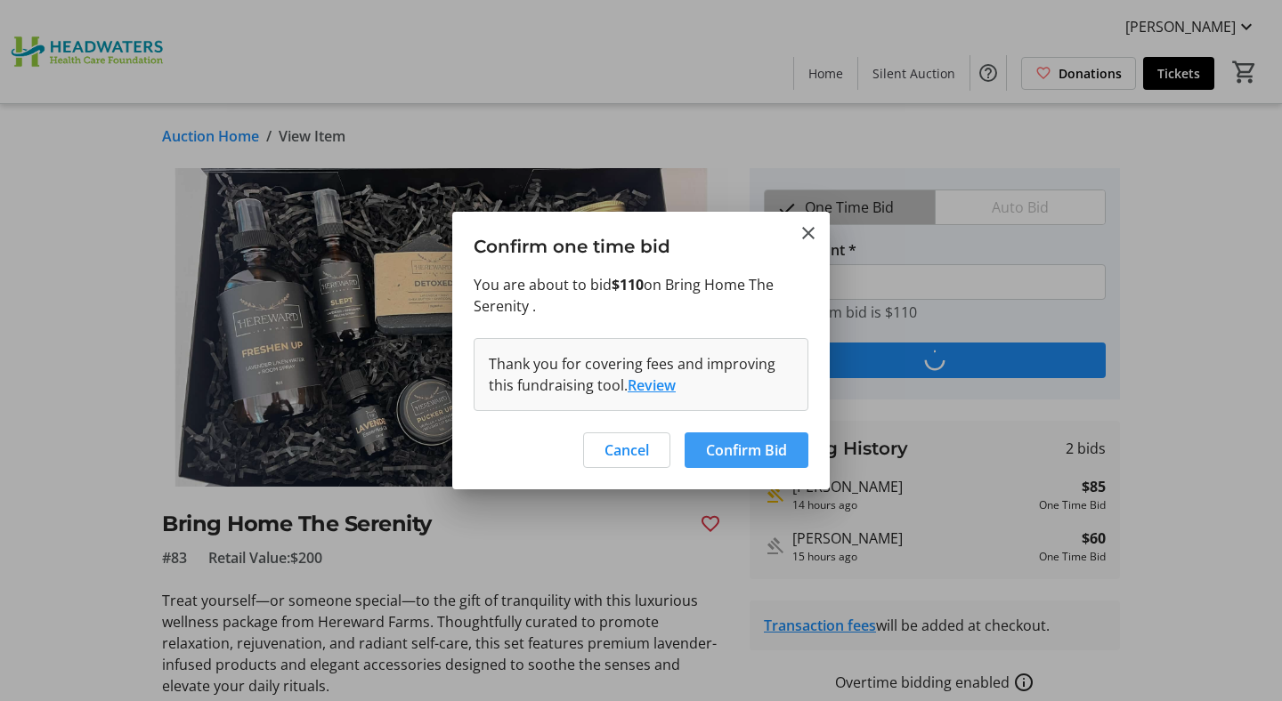
click at [747, 454] on span "Confirm Bid" at bounding box center [746, 450] width 81 height 21
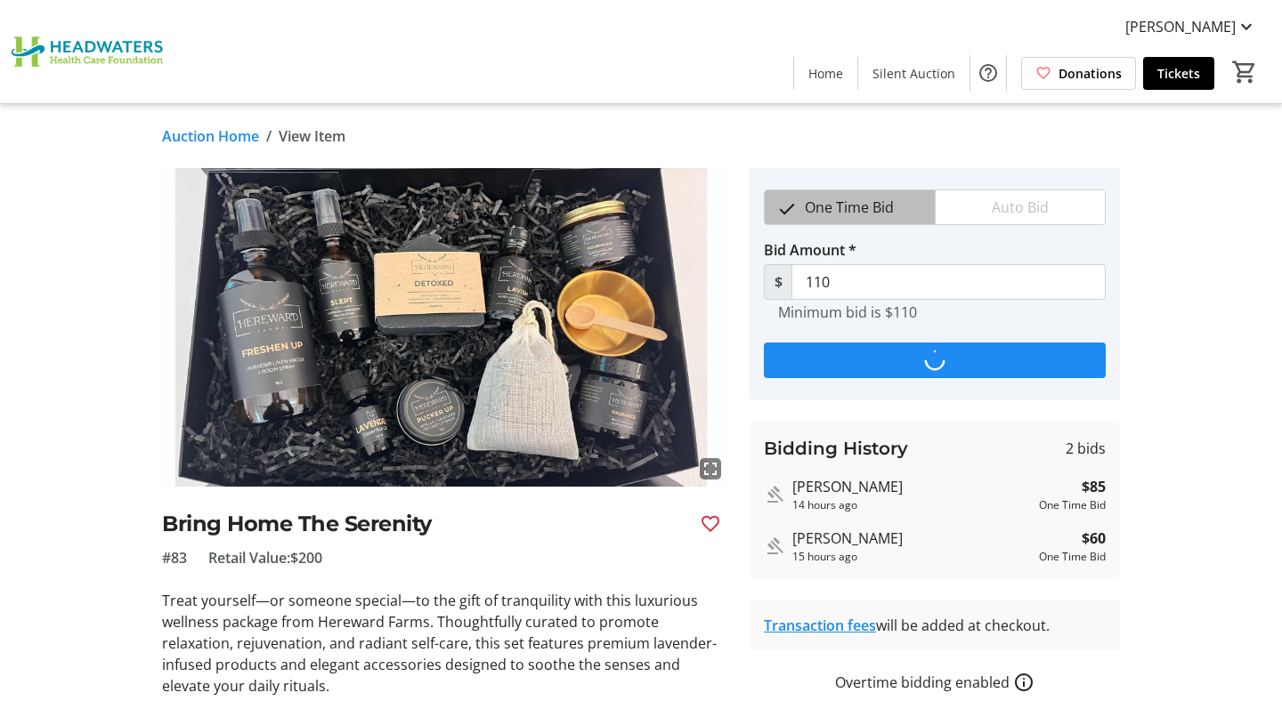
type input "135"
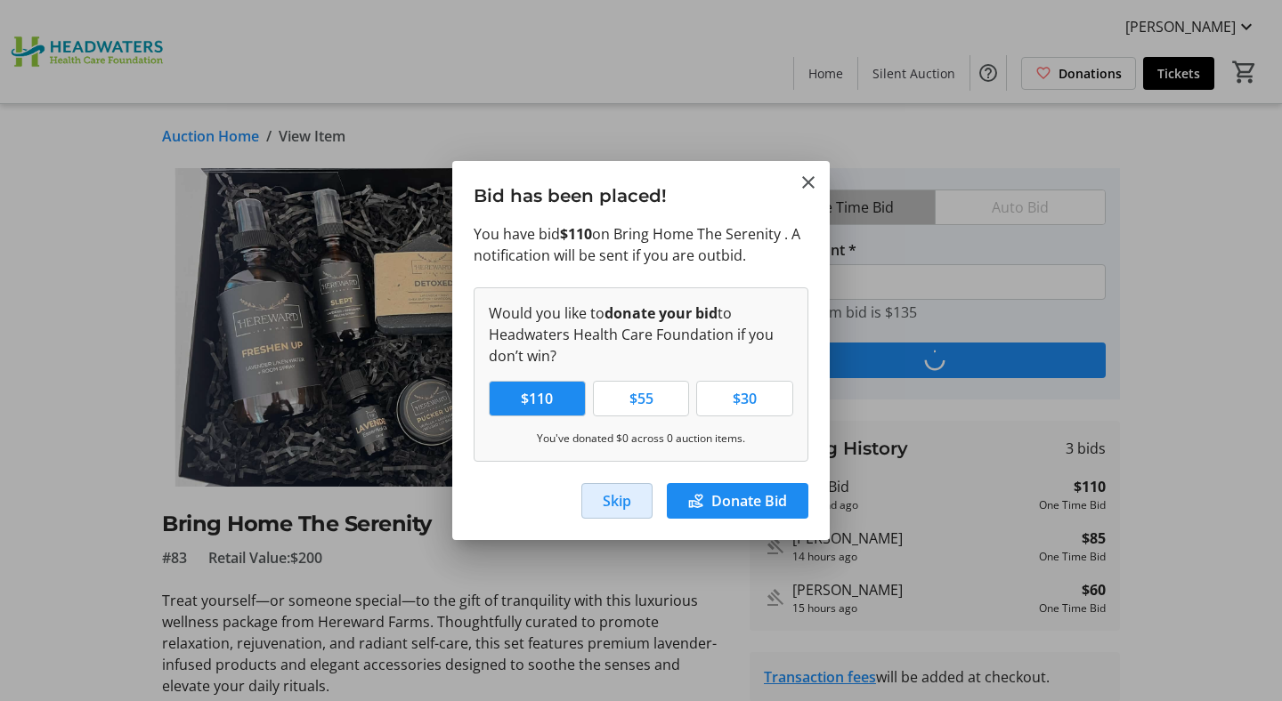
click at [616, 495] on span "Skip" at bounding box center [617, 501] width 28 height 21
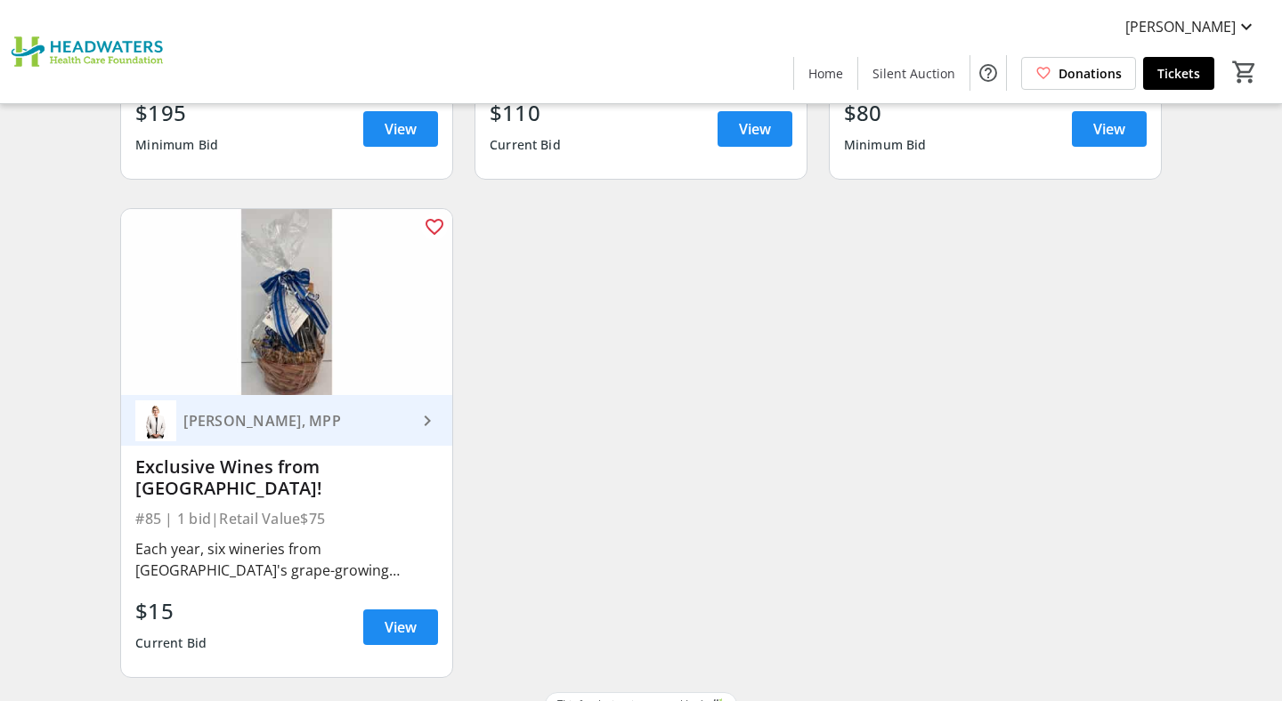
scroll to position [13887, 0]
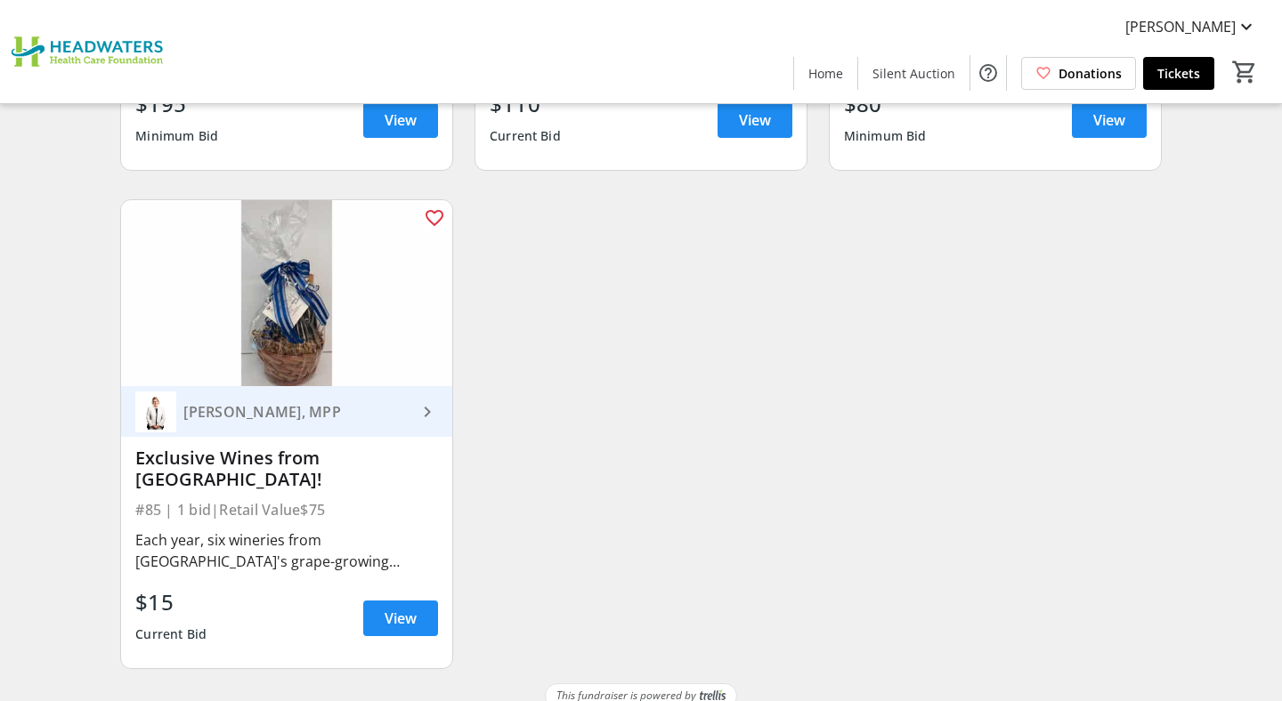
click at [382, 311] on img at bounding box center [286, 293] width 331 height 186
click at [403, 608] on span "View" at bounding box center [401, 618] width 32 height 21
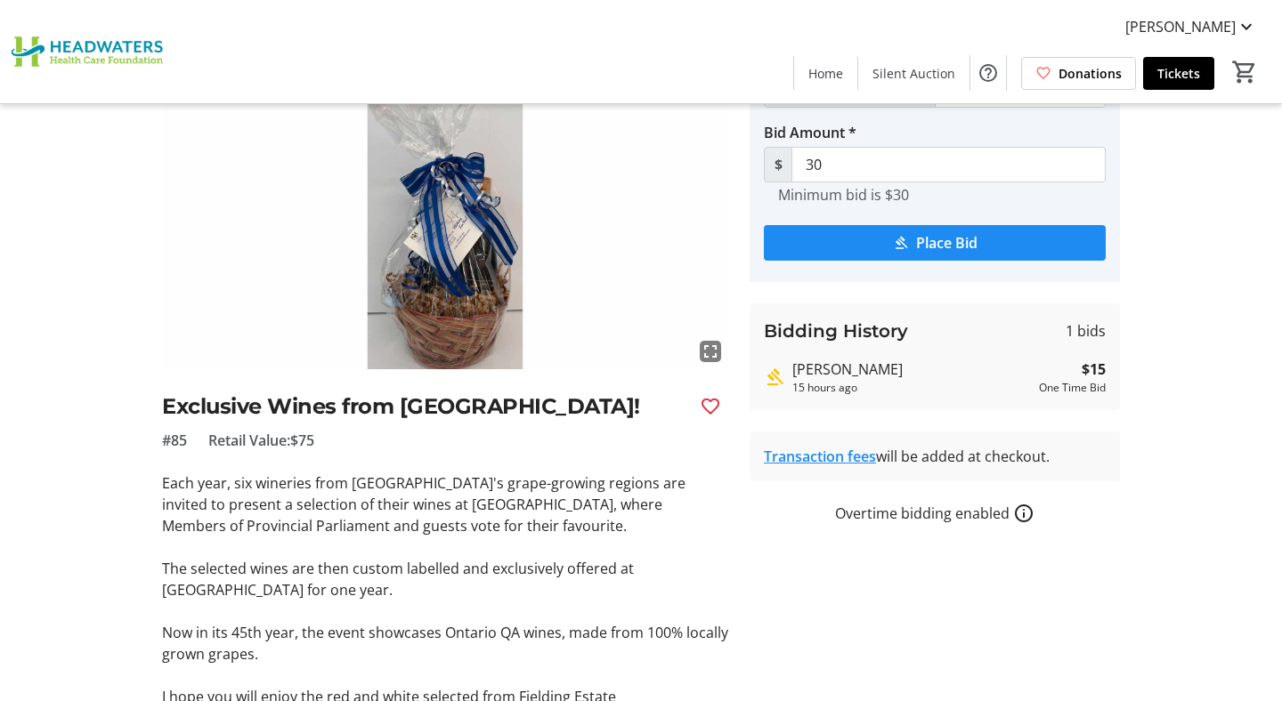
scroll to position [99, 0]
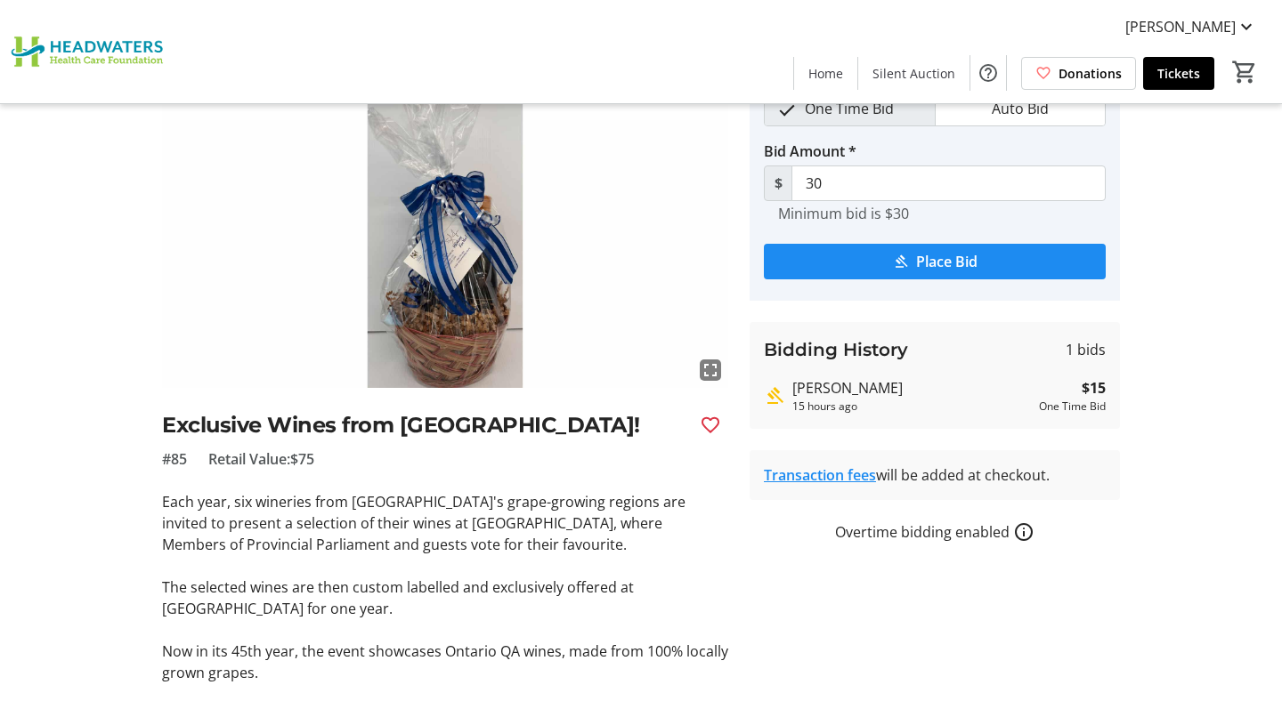
click at [506, 349] on img at bounding box center [445, 228] width 566 height 319
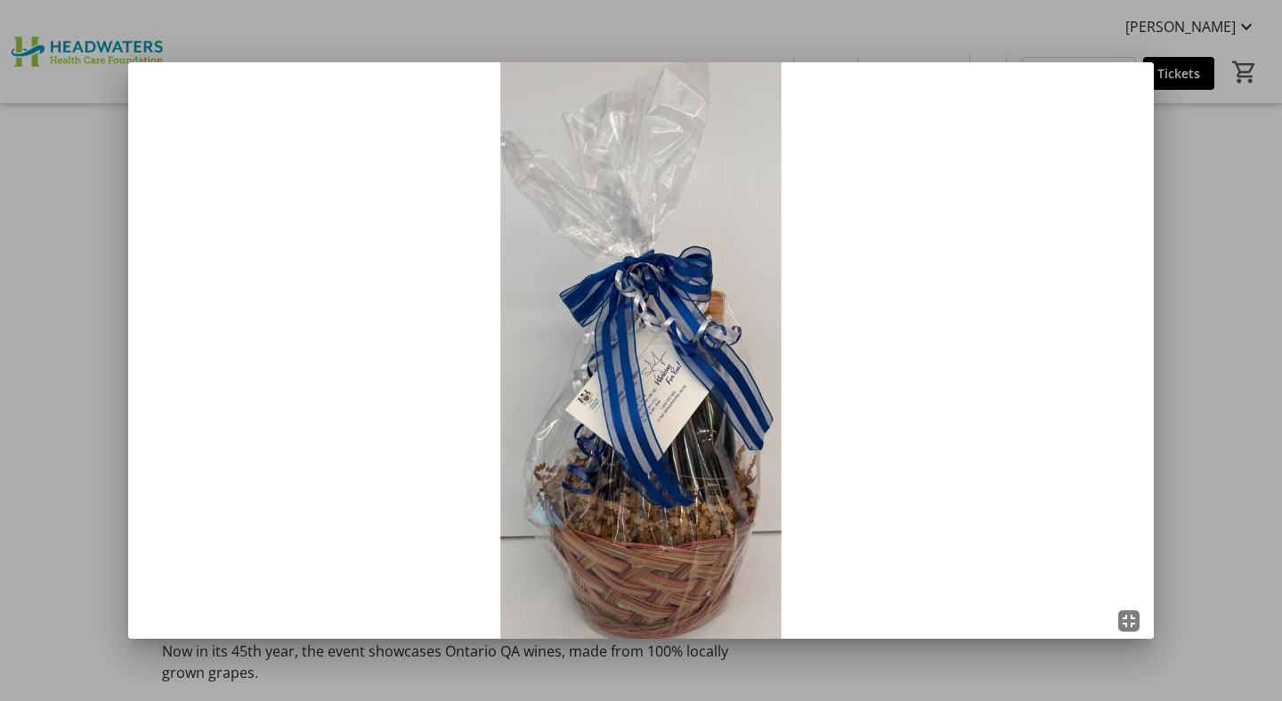
scroll to position [0, 0]
click at [144, 133] on img at bounding box center [641, 350] width 1026 height 577
click at [120, 142] on div at bounding box center [641, 350] width 1282 height 701
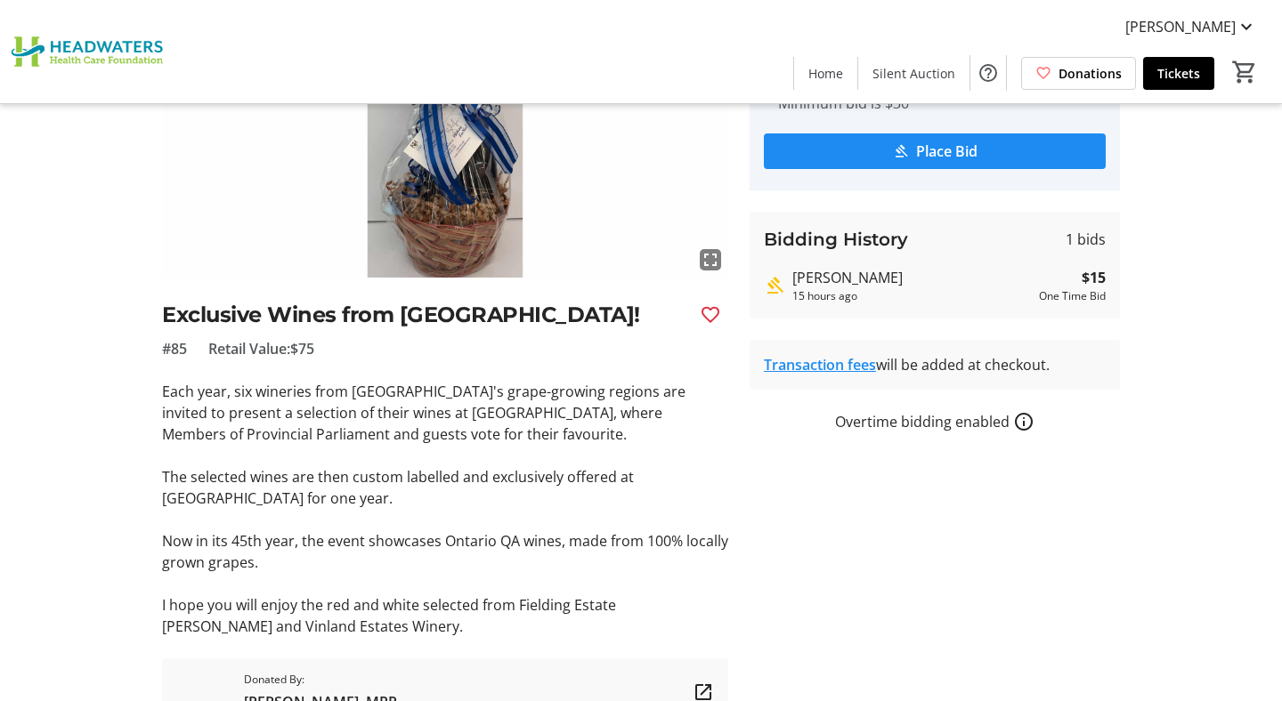
scroll to position [212, 0]
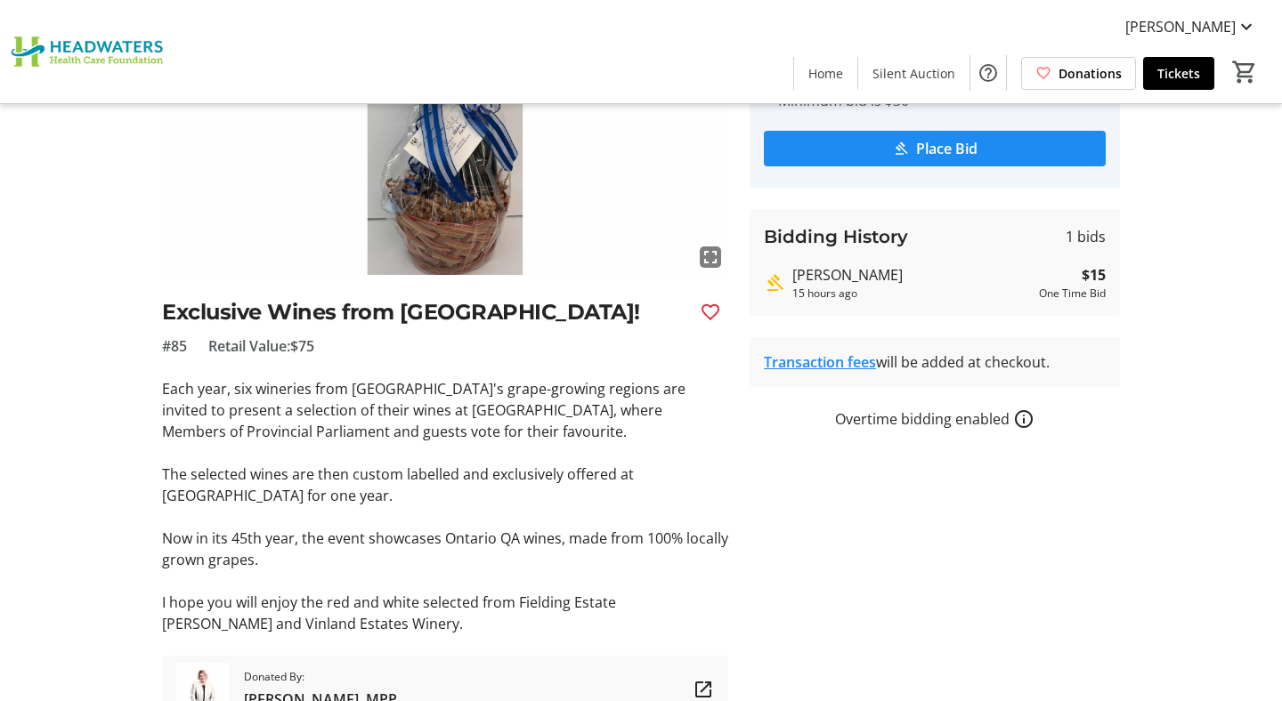
click at [492, 440] on p "Each year, six wineries from [GEOGRAPHIC_DATA]'s grape-growing regions are invi…" at bounding box center [445, 410] width 566 height 64
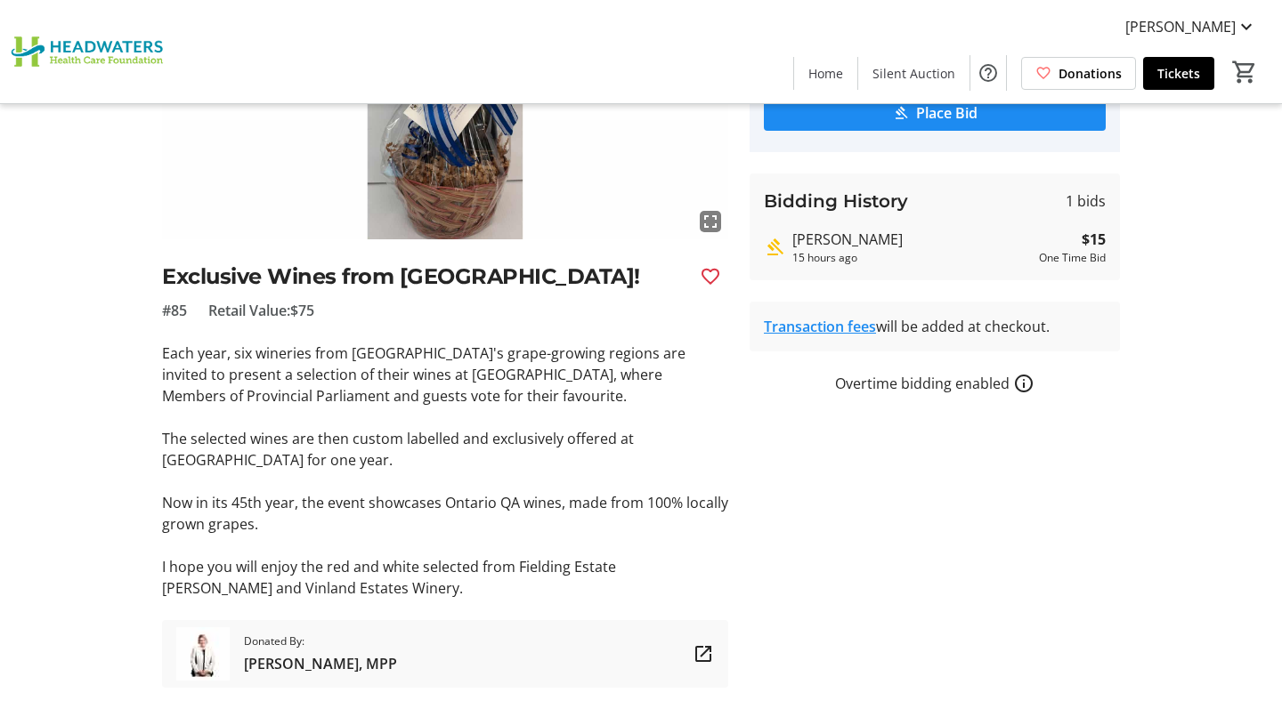
scroll to position [256, 0]
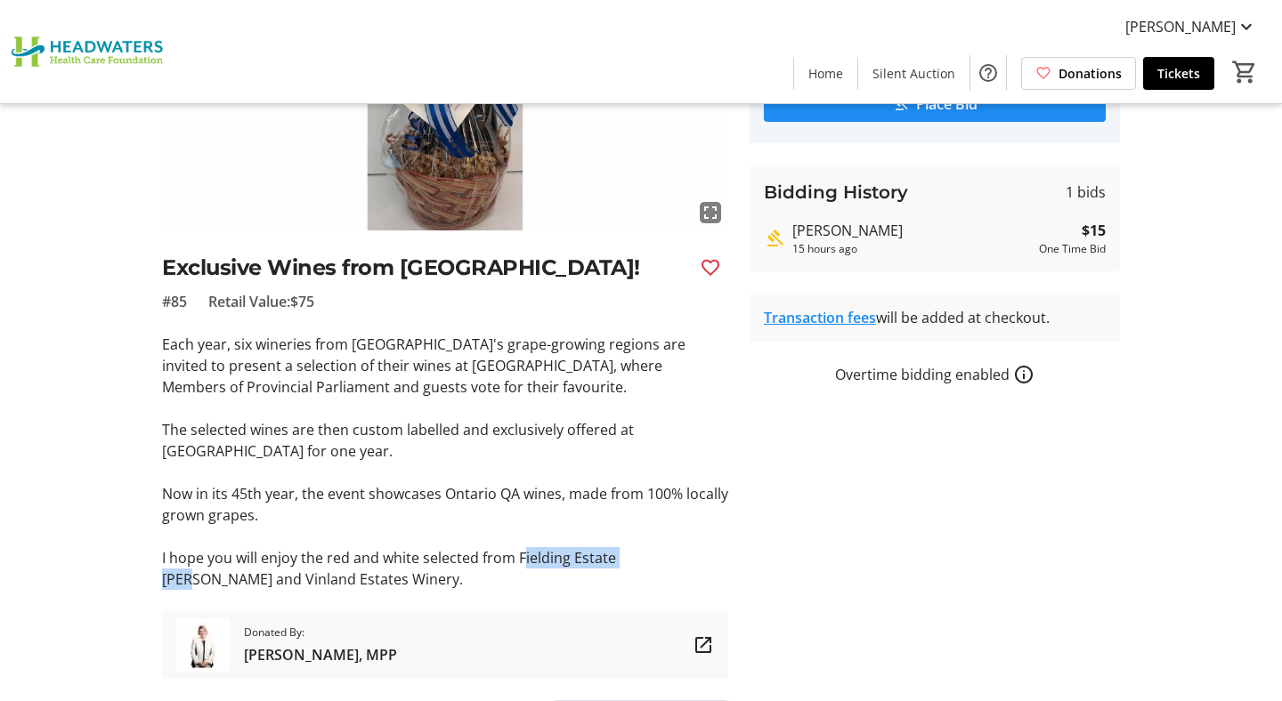
drag, startPoint x: 520, startPoint y: 555, endPoint x: 641, endPoint y: 561, distance: 121.2
click at [645, 561] on p "I hope you will enjoy the red and white selected from Fielding Estate [PERSON_N…" at bounding box center [445, 568] width 566 height 43
click at [590, 582] on p "I hope you will enjoy the red and white selected from Fielding Estate [PERSON_N…" at bounding box center [445, 568] width 566 height 43
drag, startPoint x: 517, startPoint y: 555, endPoint x: 651, endPoint y: 561, distance: 133.7
click at [651, 561] on p "I hope you will enjoy the red and white selected from Fielding Estate [PERSON_N…" at bounding box center [445, 568] width 566 height 43
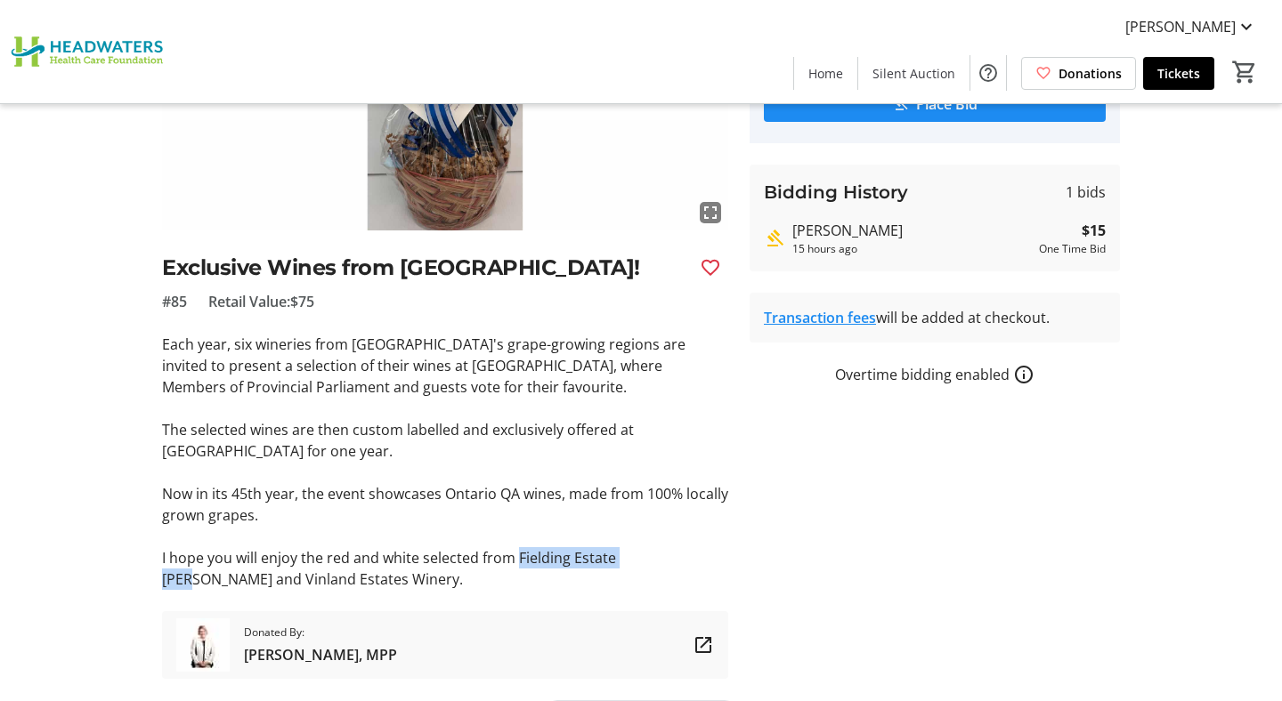
copy p "Fielding Estate Wine"
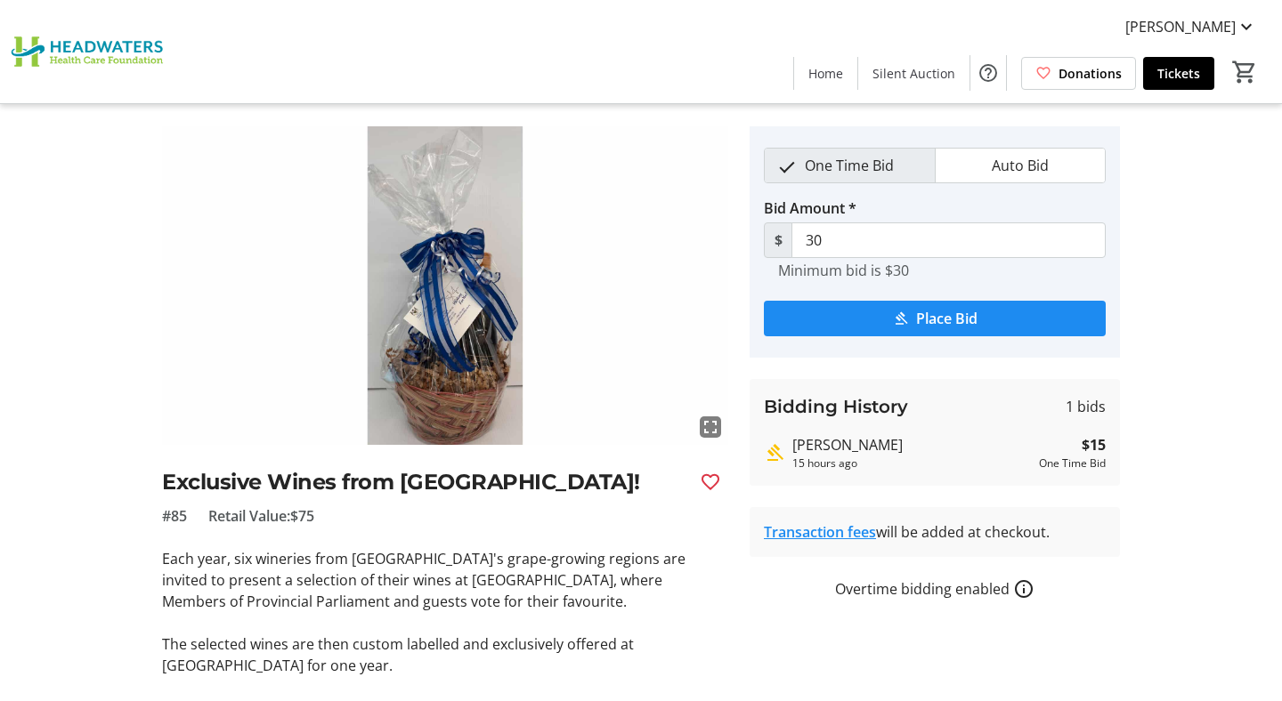
scroll to position [0, 0]
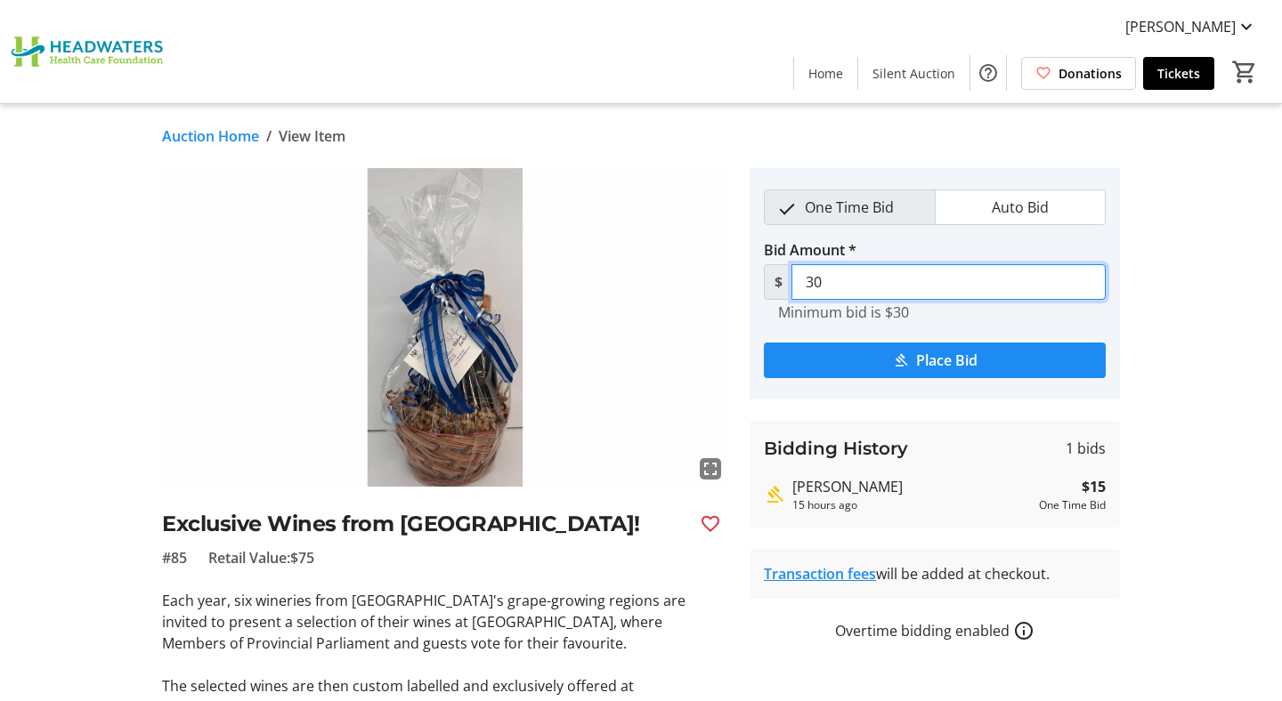
click at [826, 285] on input "30" at bounding box center [948, 282] width 314 height 36
type input "3"
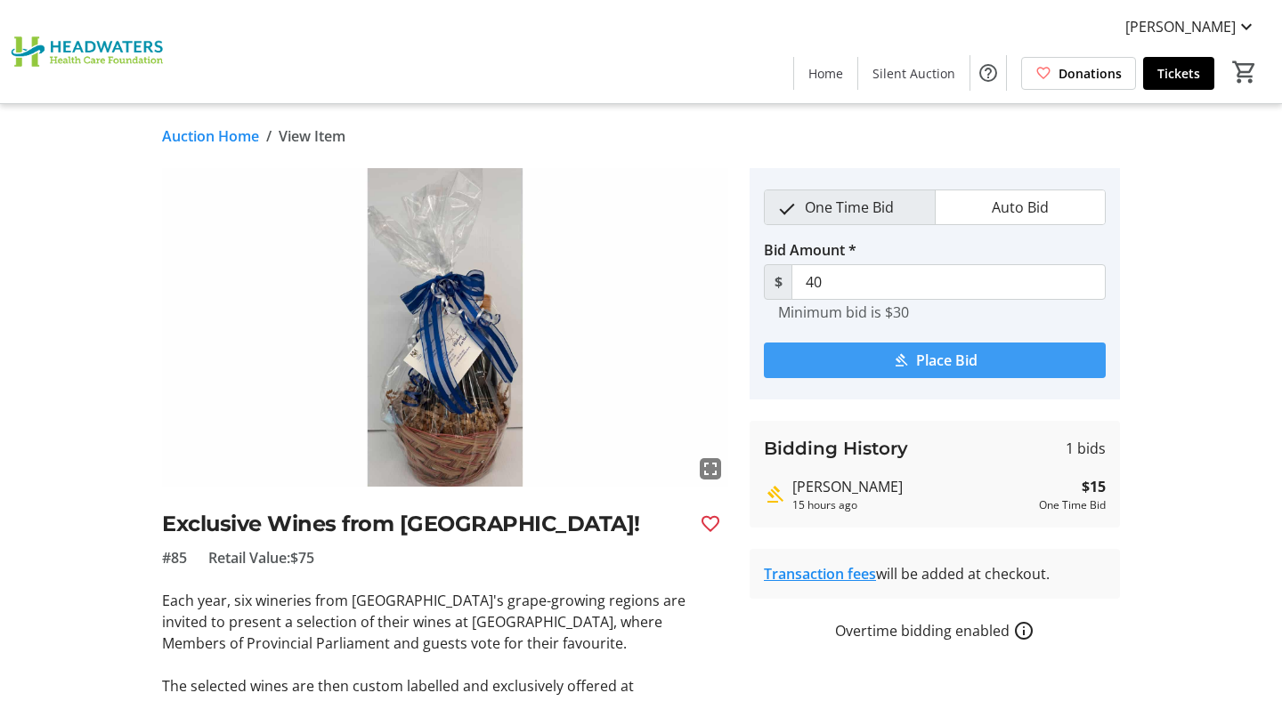
click at [893, 361] on mat-icon "submit" at bounding box center [901, 361] width 16 height 16
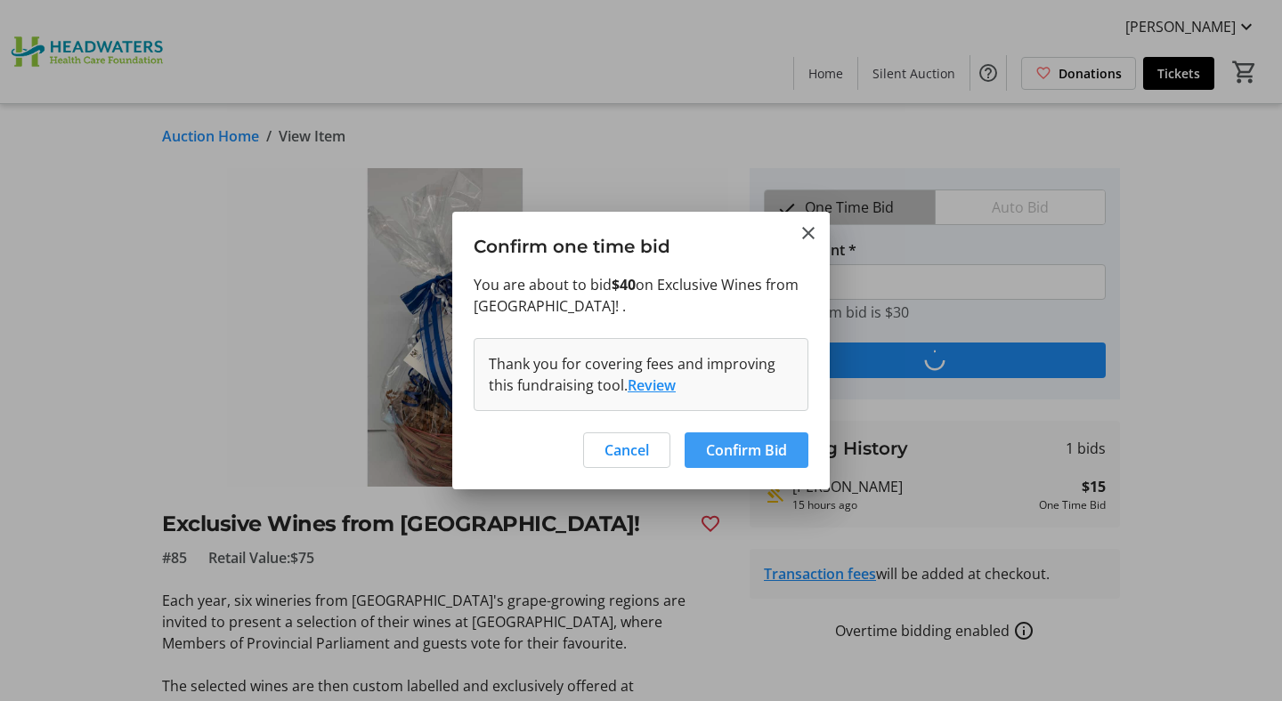
click at [739, 440] on span "Confirm Bid" at bounding box center [746, 450] width 81 height 21
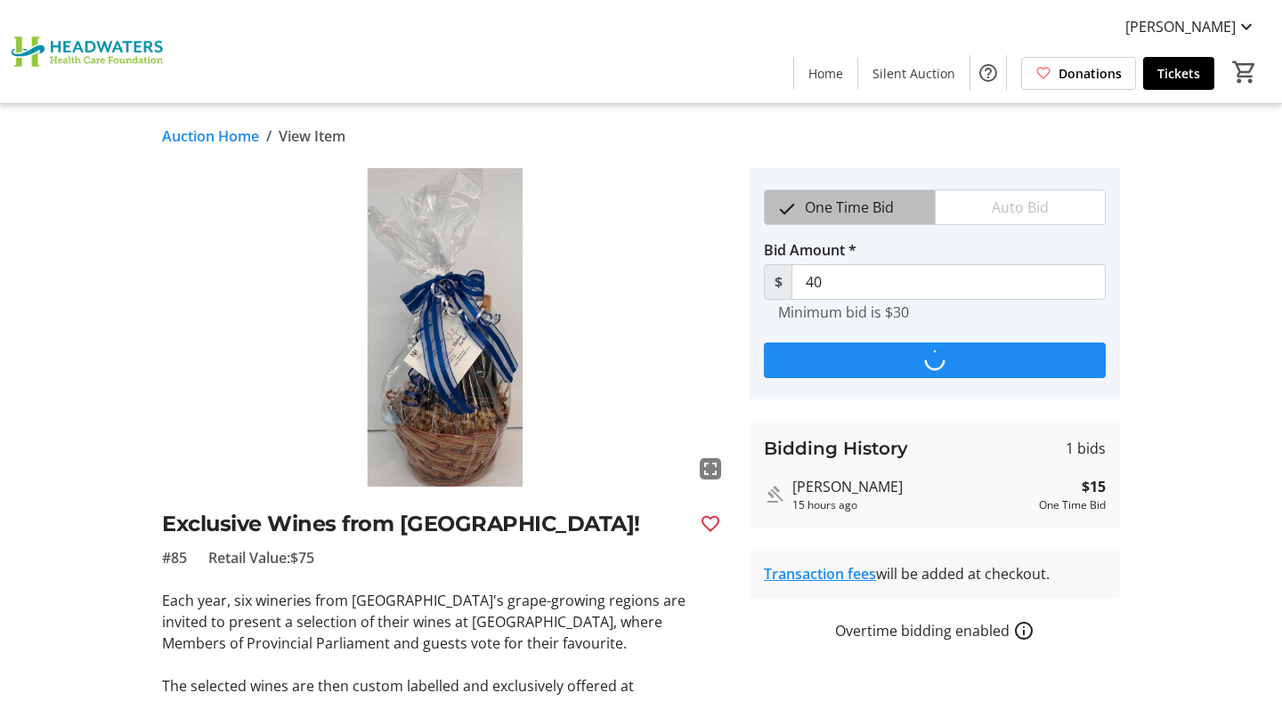
type input "55"
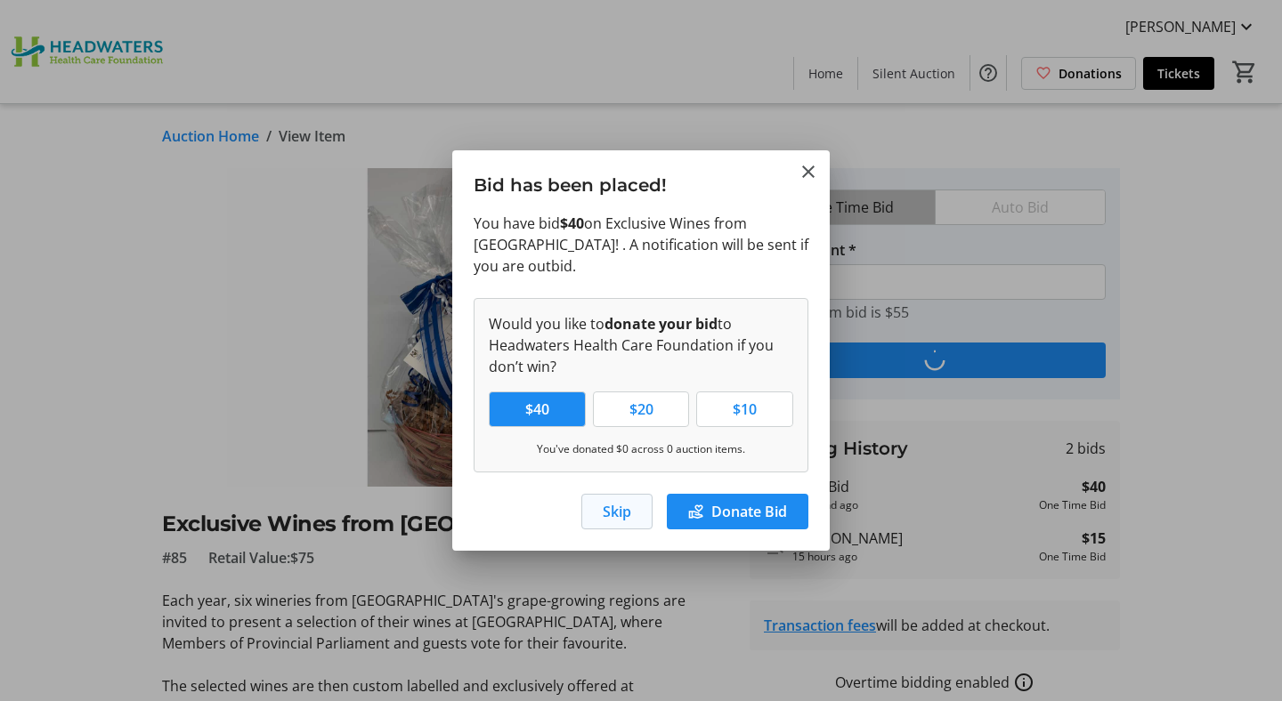
click at [623, 510] on span "Skip" at bounding box center [617, 511] width 28 height 21
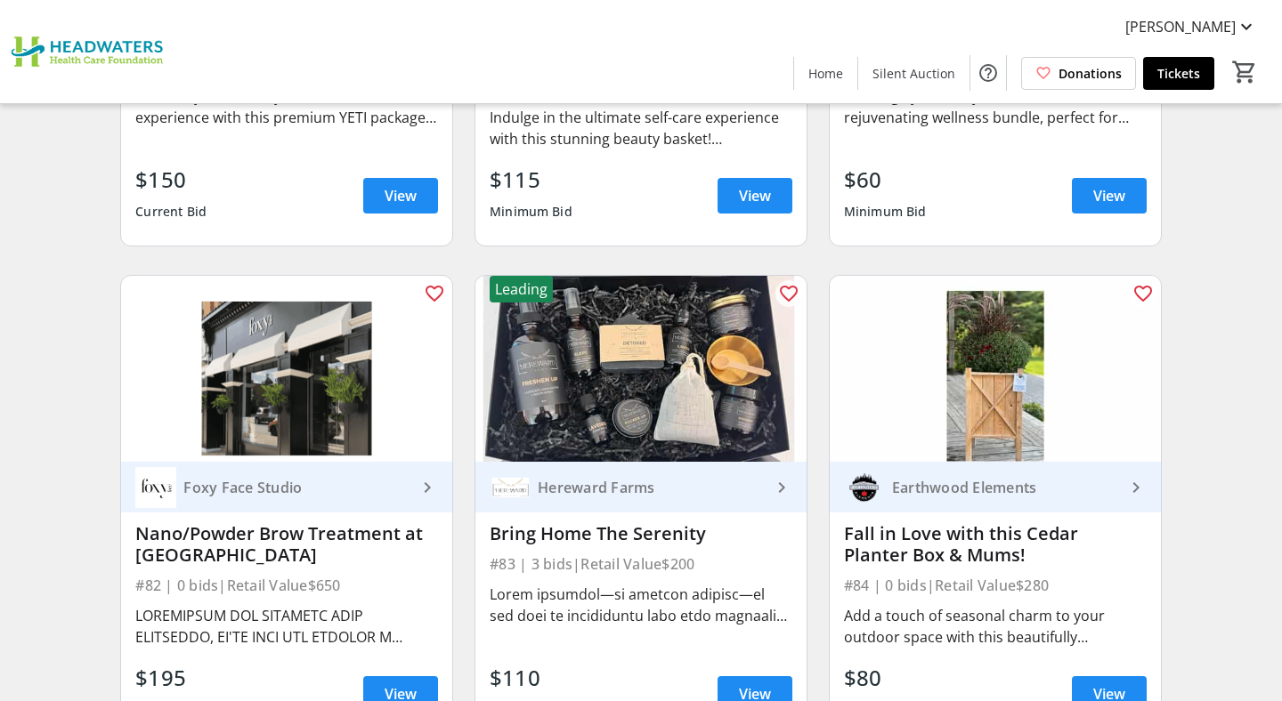
scroll to position [13155, 0]
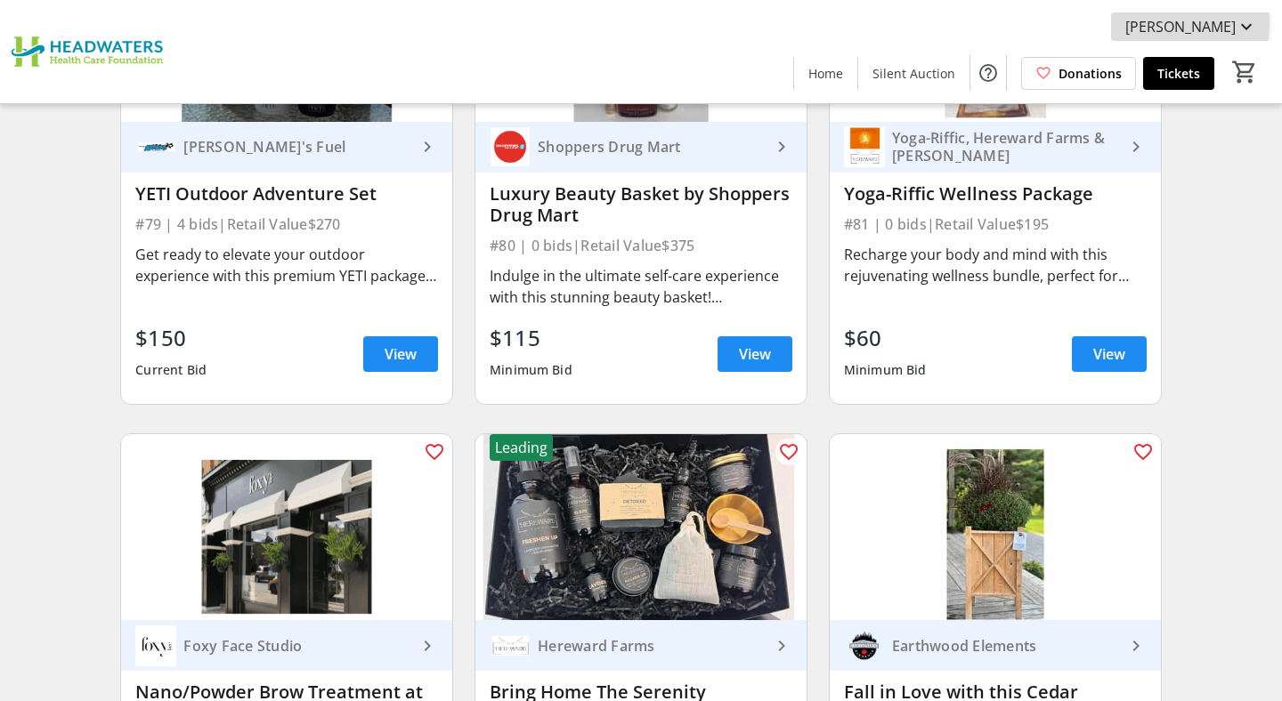
click at [1159, 24] on span "[PERSON_NAME]" at bounding box center [1180, 26] width 110 height 21
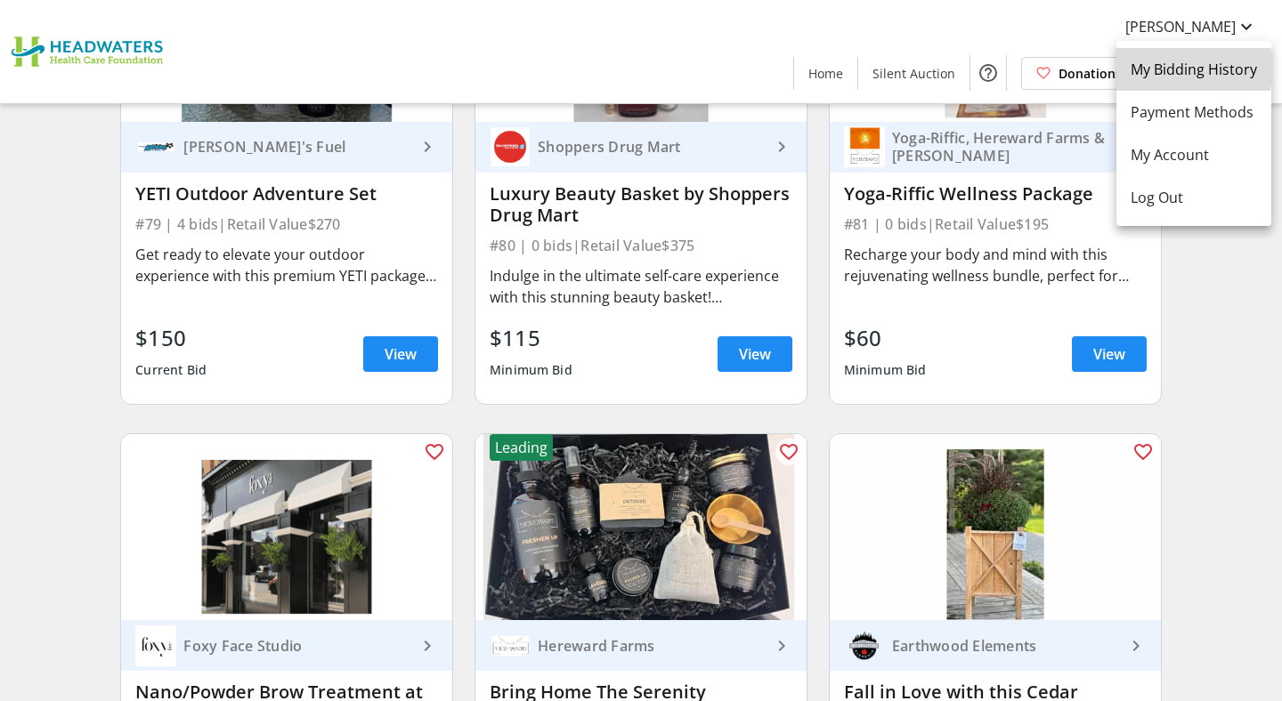
click at [1155, 69] on span "My Bidding History" at bounding box center [1194, 69] width 126 height 21
